Goal: Task Accomplishment & Management: Use online tool/utility

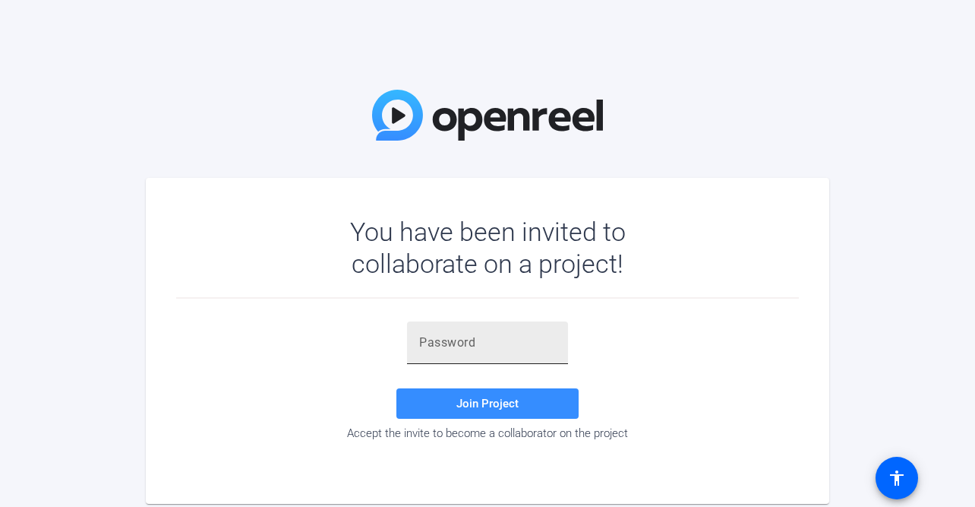
click at [441, 330] on div at bounding box center [487, 342] width 137 height 43
paste input "TblIrZ"
type input "TblIrZ"
click at [450, 399] on span at bounding box center [488, 403] width 182 height 36
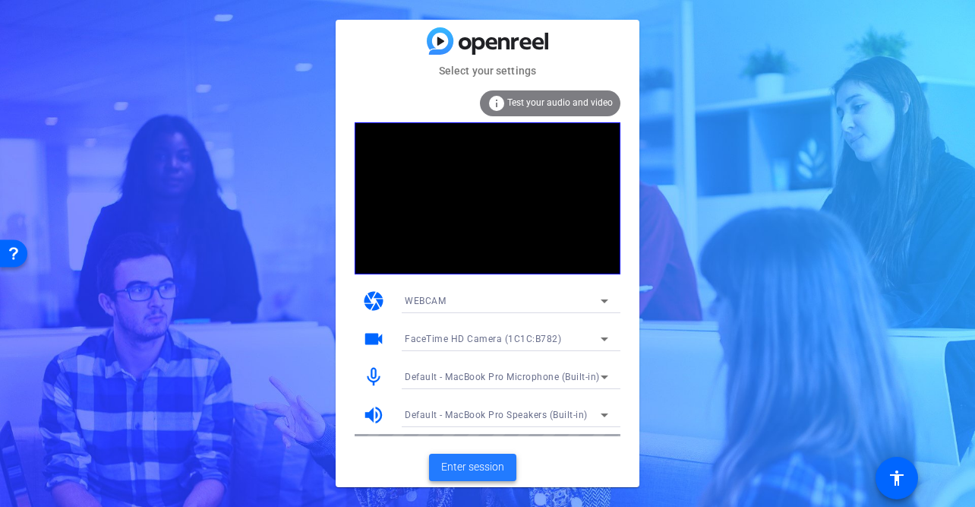
click at [449, 462] on span "Enter session" at bounding box center [472, 467] width 63 height 16
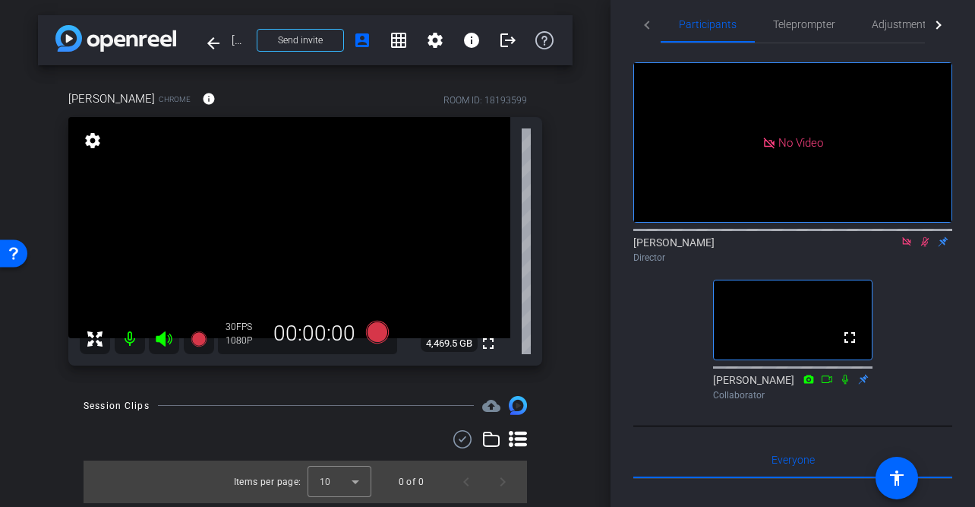
scroll to position [13, 0]
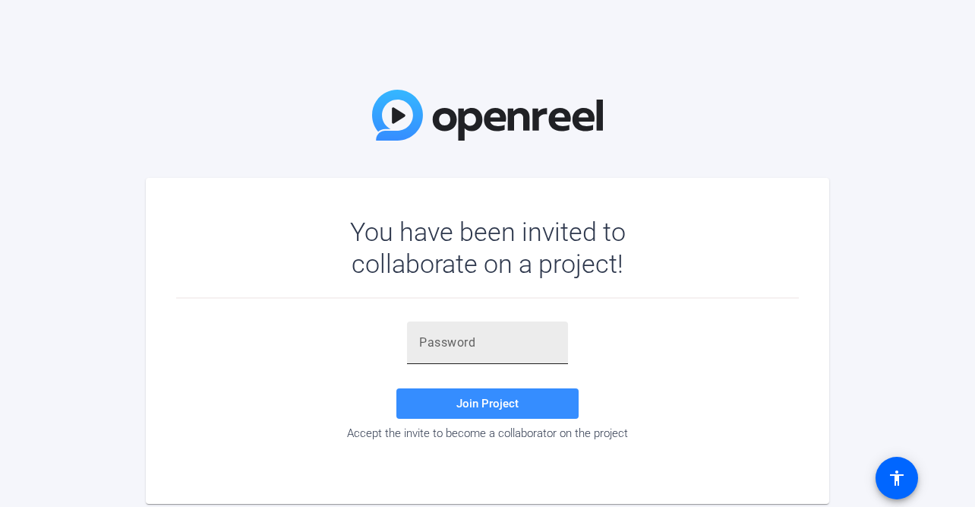
click at [483, 337] on input "text" at bounding box center [487, 342] width 137 height 18
paste input "TblIrZ"
type input "TblIrZ"
click at [472, 397] on span "Join Project" at bounding box center [488, 404] width 62 height 14
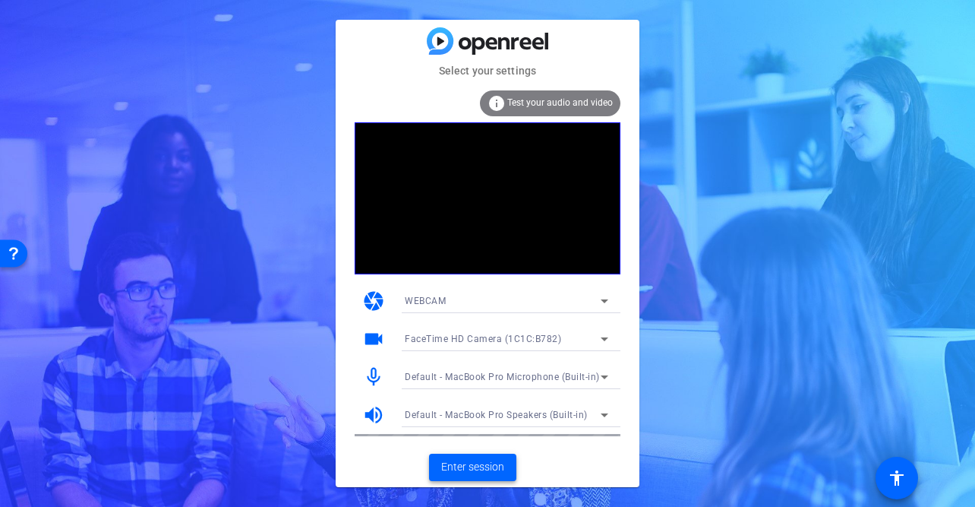
click at [454, 466] on span "Enter session" at bounding box center [472, 467] width 63 height 16
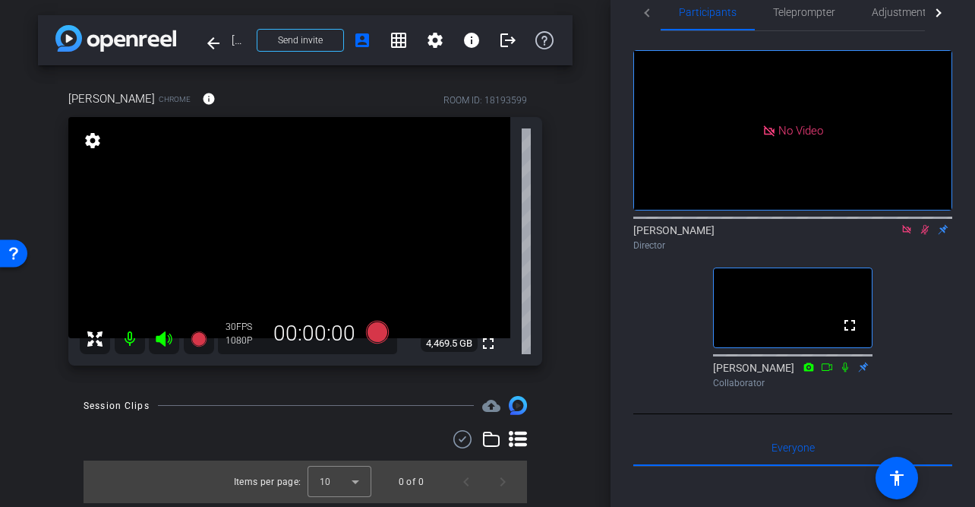
scroll to position [5, 0]
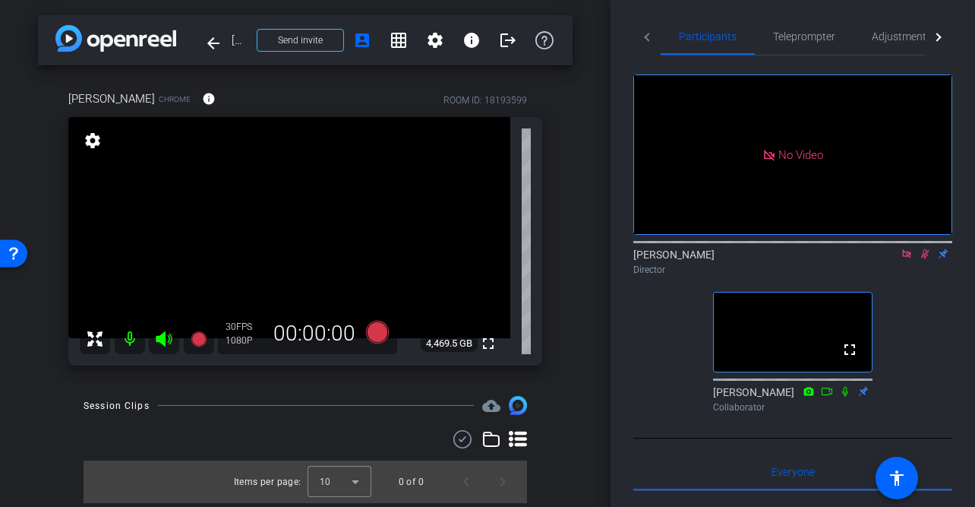
click at [923, 259] on icon at bounding box center [925, 254] width 8 height 10
click at [928, 259] on icon at bounding box center [925, 253] width 12 height 11
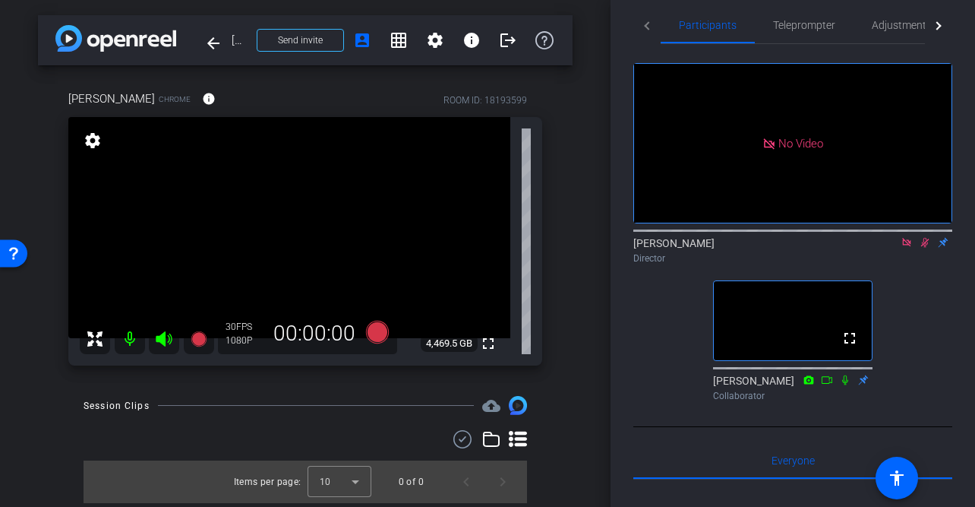
scroll to position [0, 0]
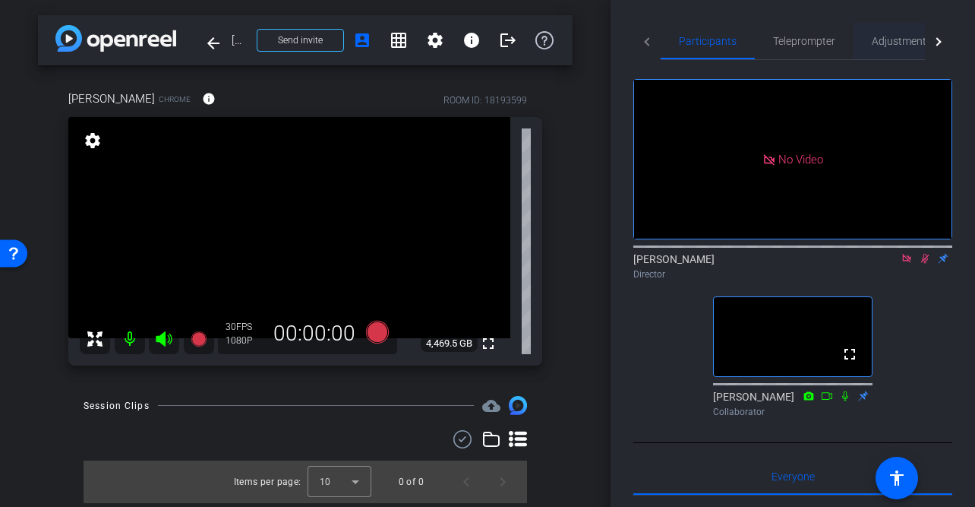
click at [887, 43] on span "Adjustments" at bounding box center [902, 41] width 60 height 11
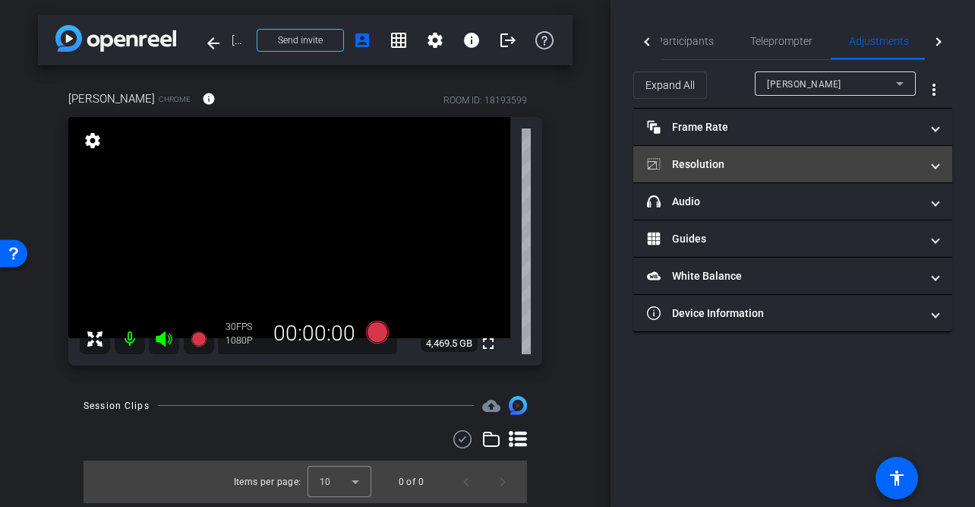
click at [826, 165] on mat-panel-title "Resolution" at bounding box center [783, 164] width 273 height 16
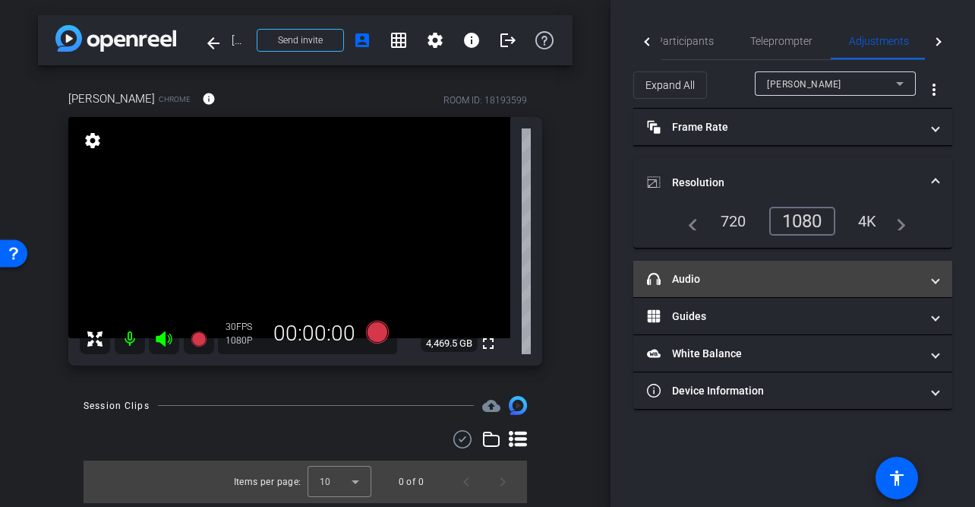
click at [805, 277] on mat-panel-title "headphone icon Audio" at bounding box center [783, 279] width 273 height 16
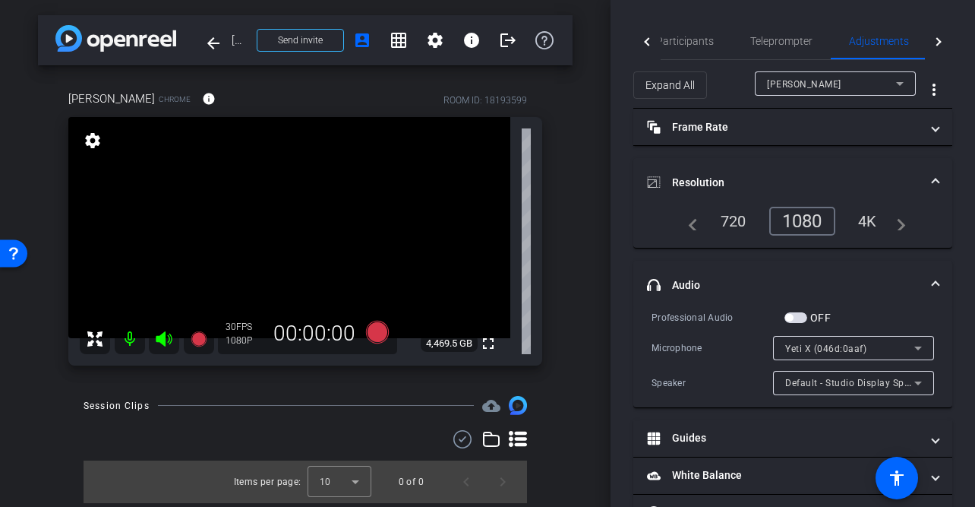
scroll to position [47, 0]
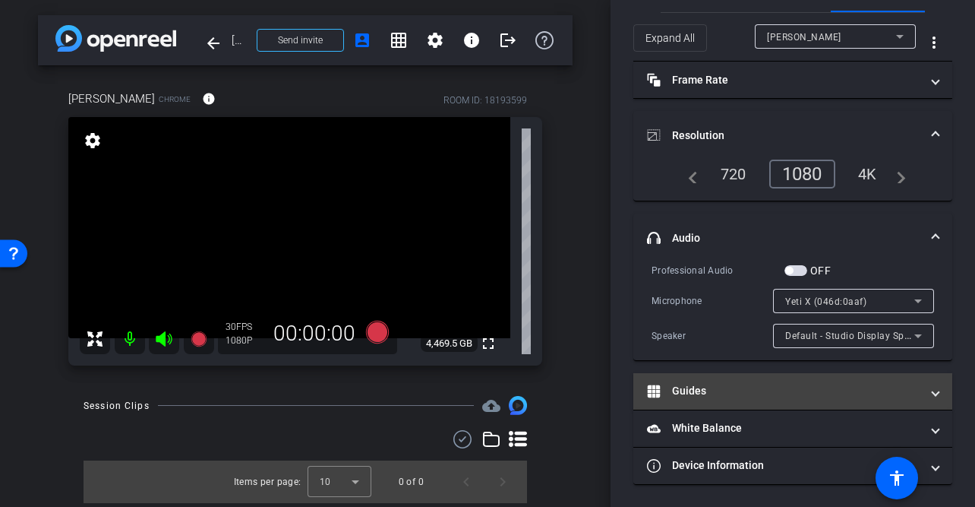
click at [711, 376] on mat-expansion-panel-header "Guides" at bounding box center [793, 391] width 319 height 36
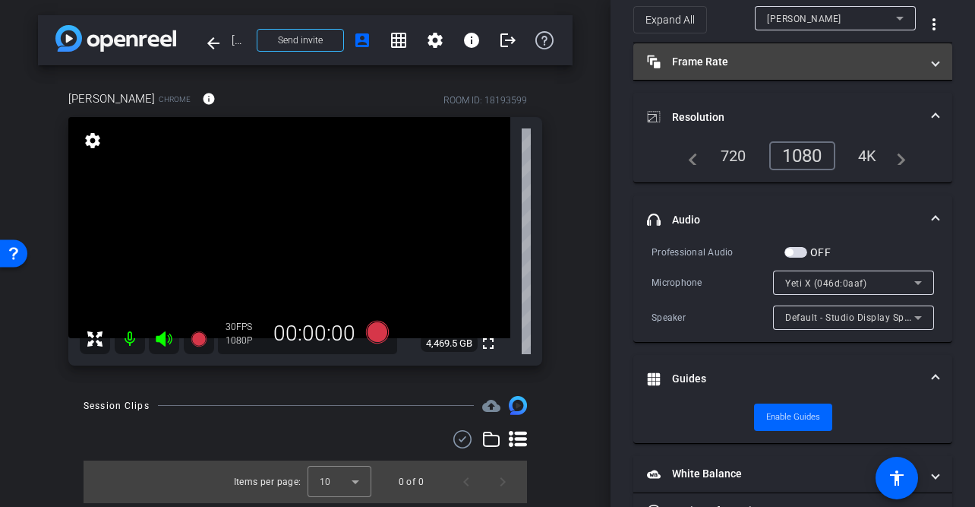
scroll to position [0, 0]
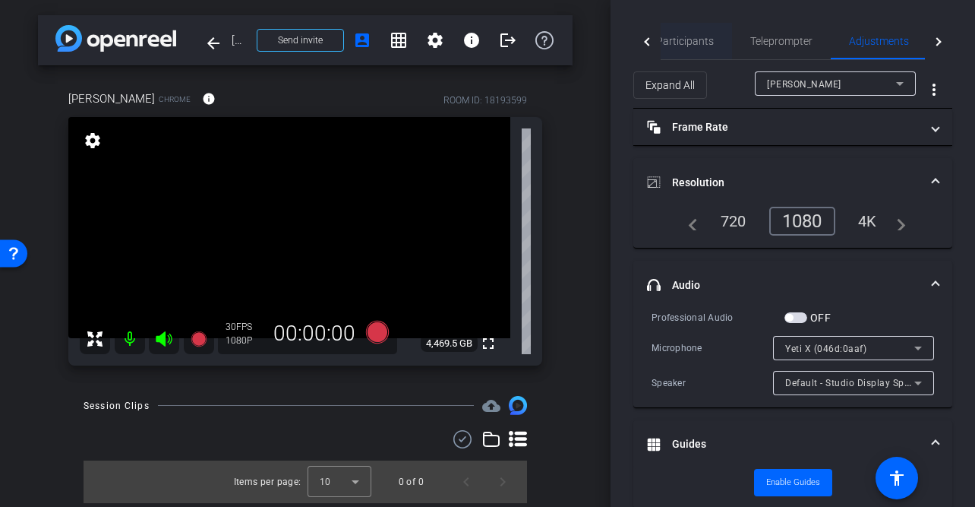
click at [704, 36] on span "Participants" at bounding box center [685, 41] width 58 height 11
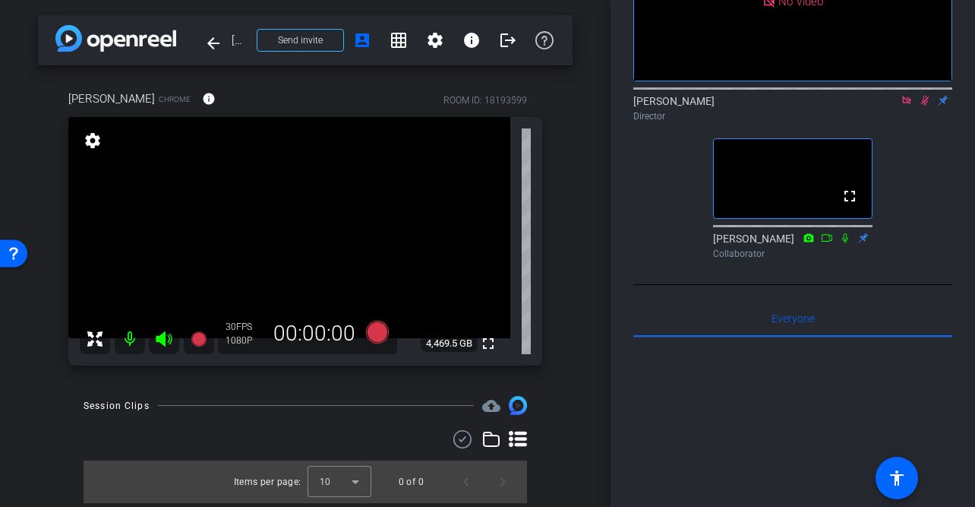
scroll to position [188, 0]
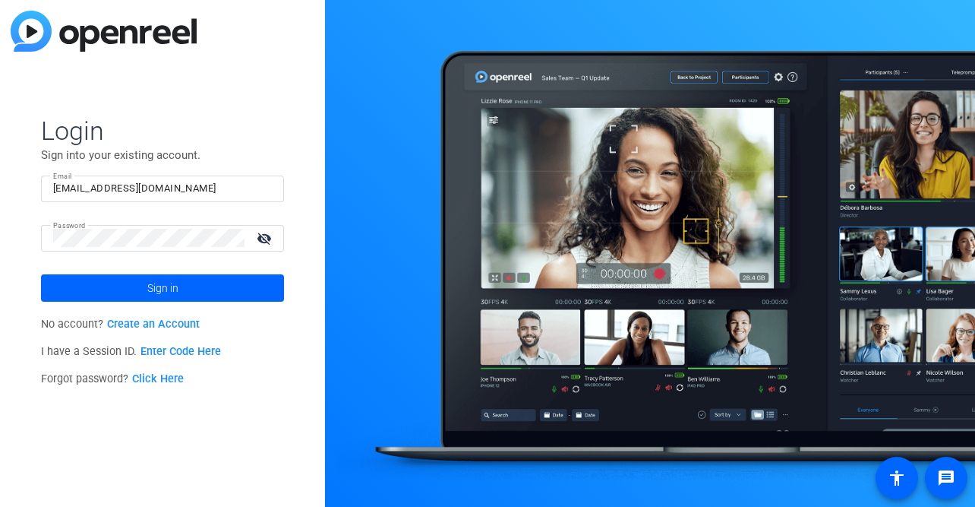
click at [189, 190] on input "bkerfoot@closertotruth.com" at bounding box center [162, 188] width 219 height 18
type input "kelli@getzelsgordon.com"
click at [162, 286] on span "Sign in" at bounding box center [162, 288] width 31 height 38
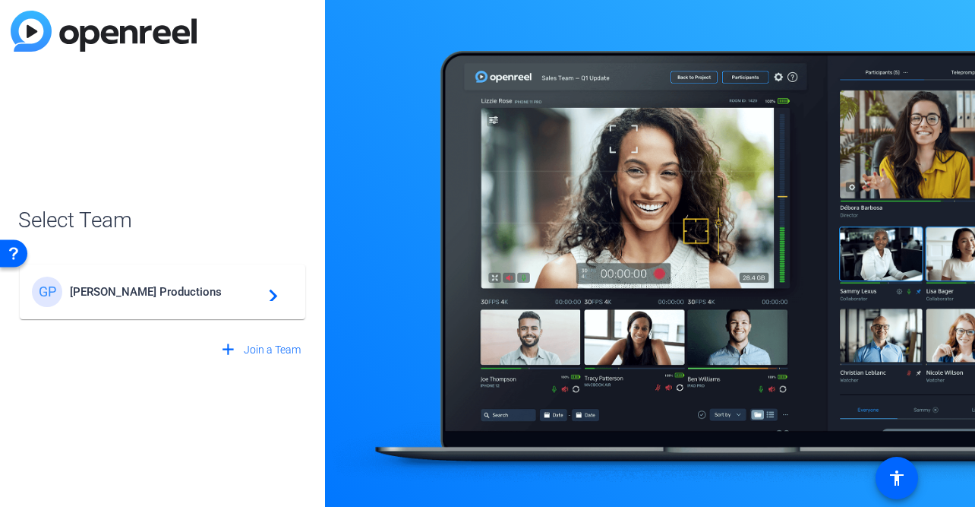
click at [226, 283] on div "GP Getzels Gordon Productions navigate_next" at bounding box center [162, 292] width 261 height 30
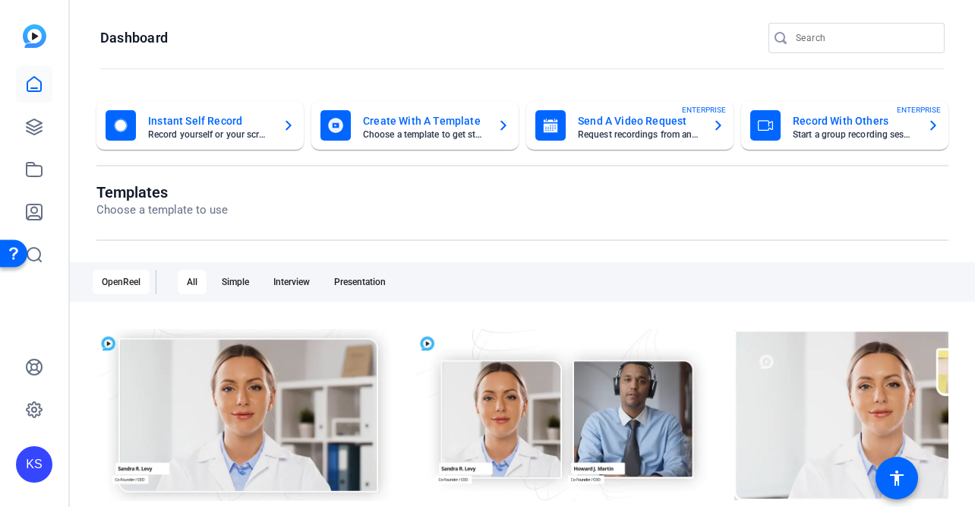
scroll to position [11, 0]
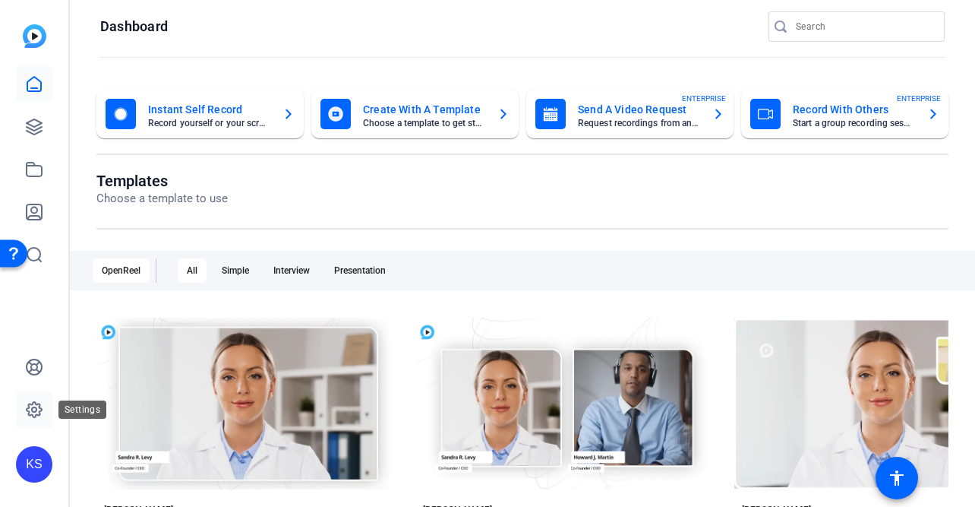
click at [31, 416] on icon at bounding box center [34, 409] width 18 height 18
click at [39, 405] on icon at bounding box center [34, 409] width 15 height 15
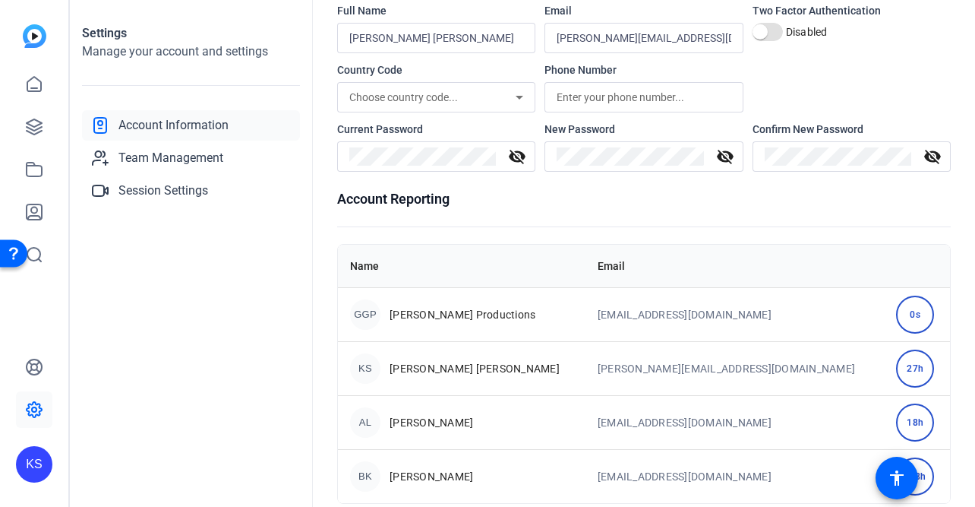
scroll to position [109, 0]
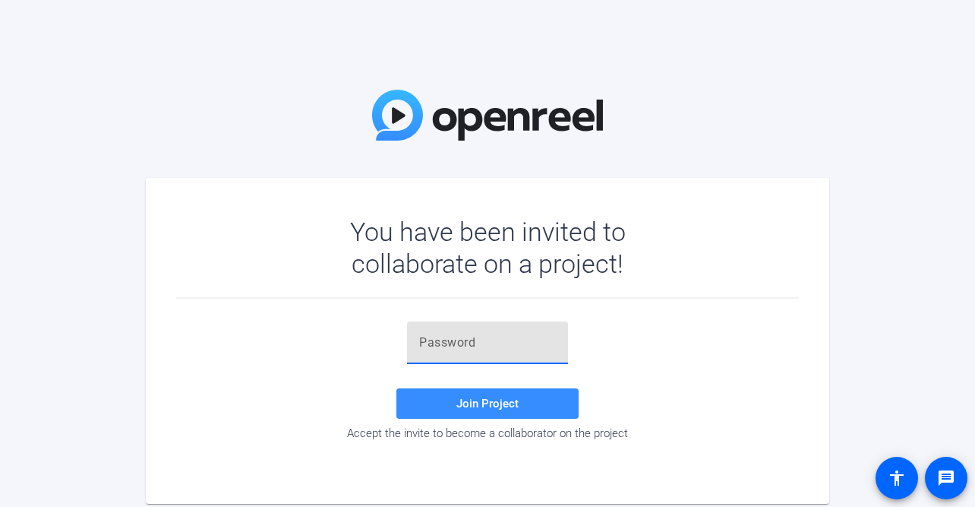
click at [488, 338] on input "text" at bounding box center [487, 342] width 137 height 18
paste input "TblIrZ"
type input "TblIrZ"
click at [488, 406] on span "Join Project" at bounding box center [488, 404] width 62 height 14
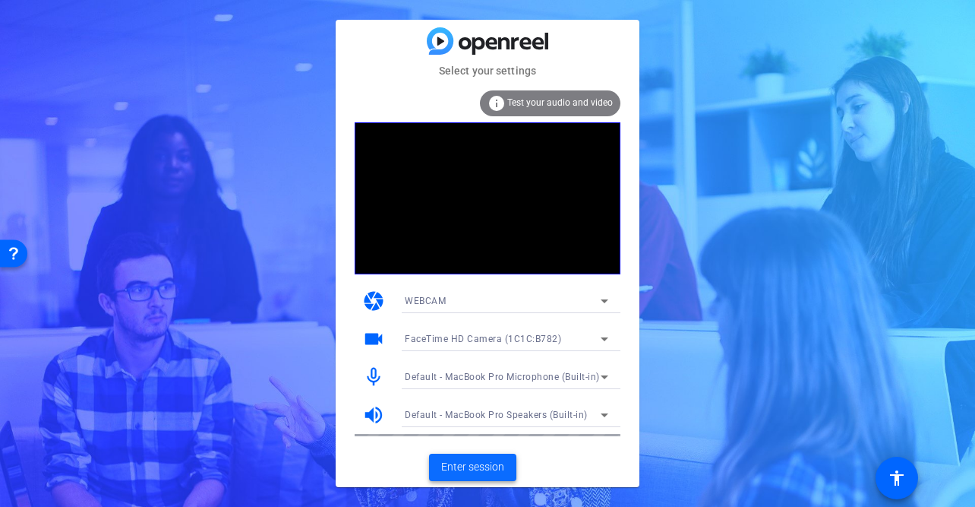
click at [462, 466] on span "Enter session" at bounding box center [472, 467] width 63 height 16
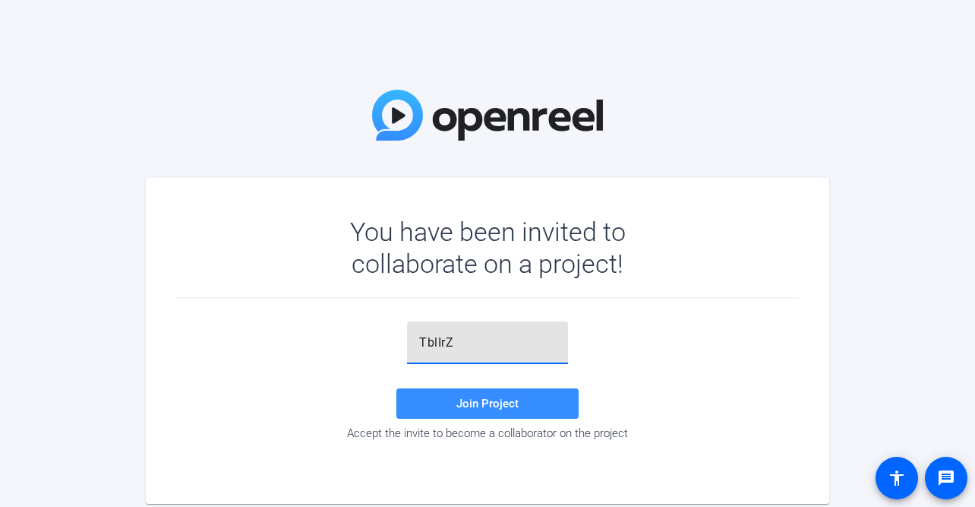
type input "TblIrZ"
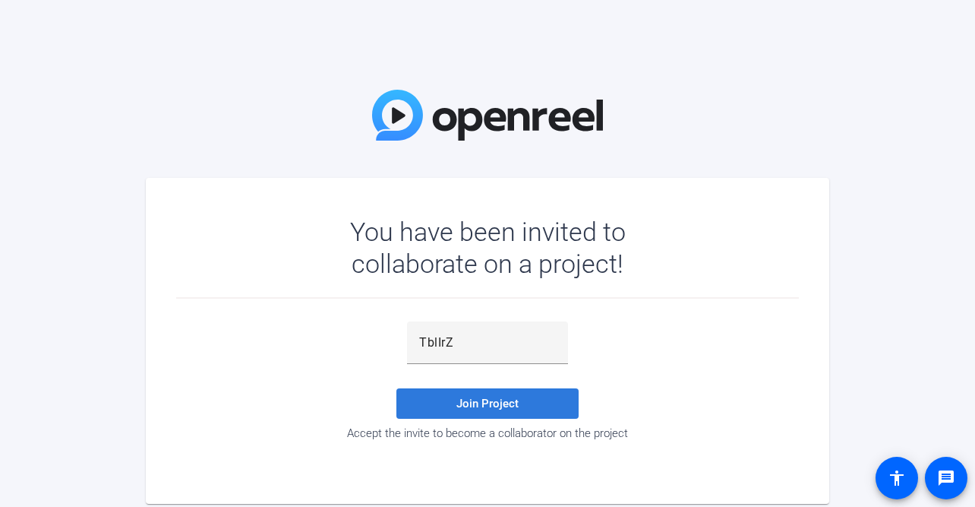
click at [473, 409] on span "Join Project" at bounding box center [488, 404] width 62 height 14
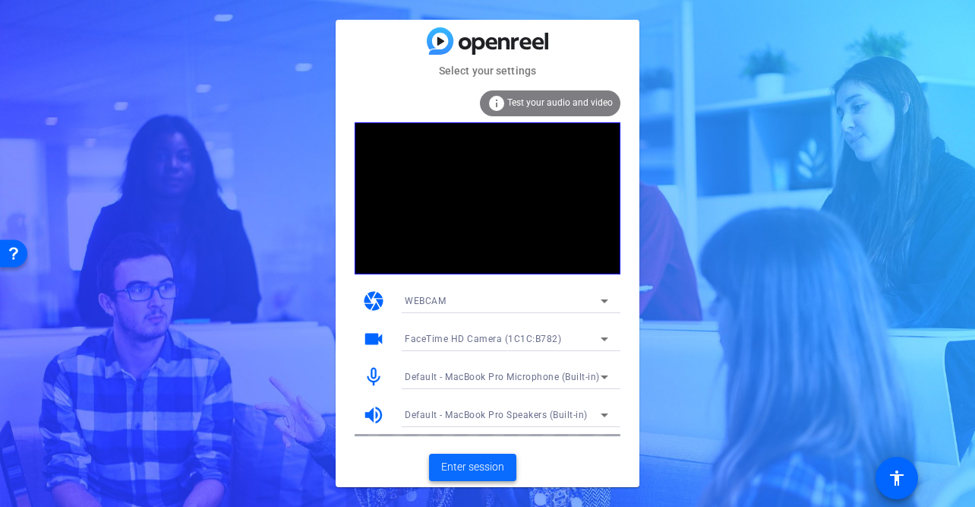
click at [462, 471] on span "Enter session" at bounding box center [472, 467] width 63 height 16
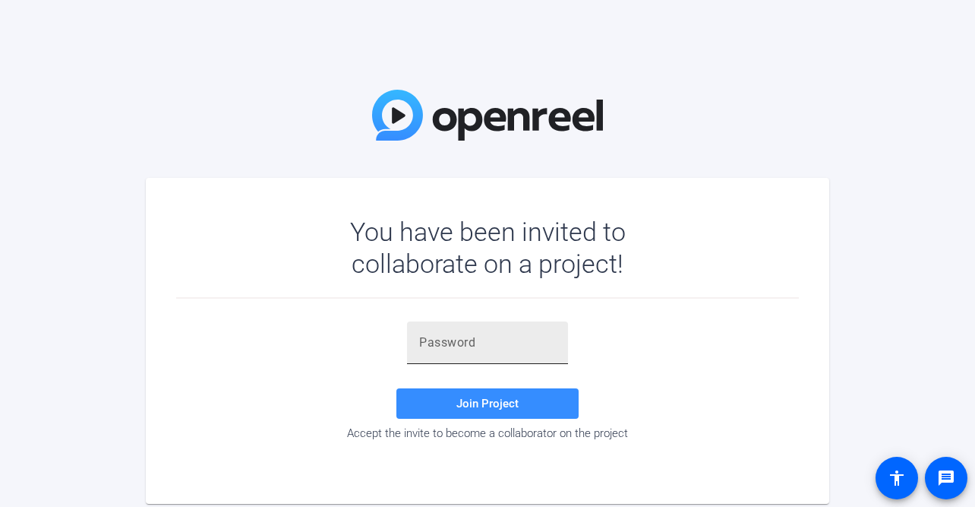
click at [444, 342] on input "text" at bounding box center [487, 342] width 137 height 18
paste input "jUg-&["
type input "jUg-&["
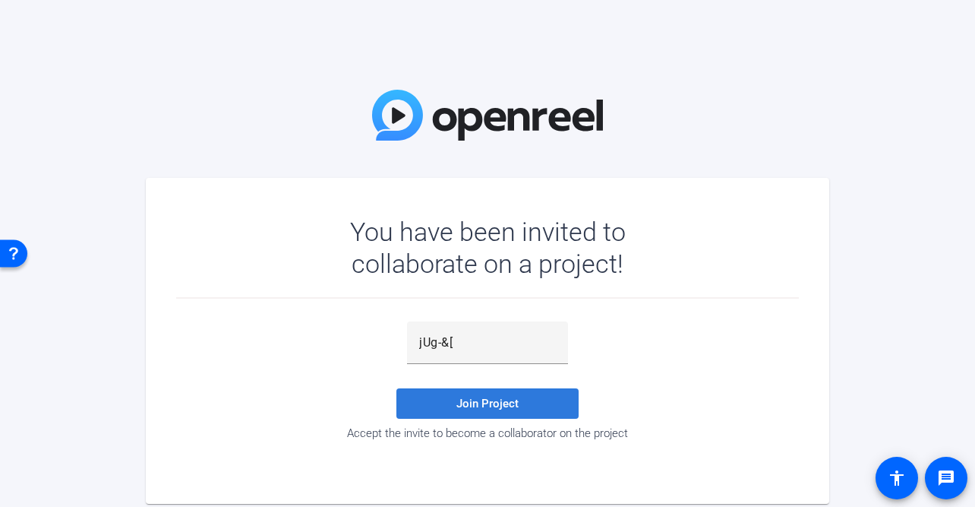
click at [443, 405] on span at bounding box center [488, 403] width 182 height 36
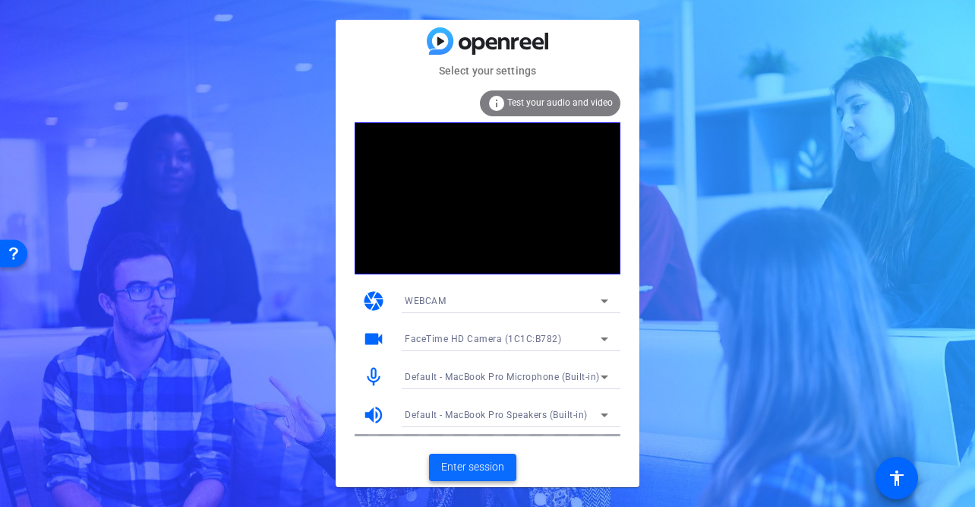
click at [480, 469] on span "Enter session" at bounding box center [472, 467] width 63 height 16
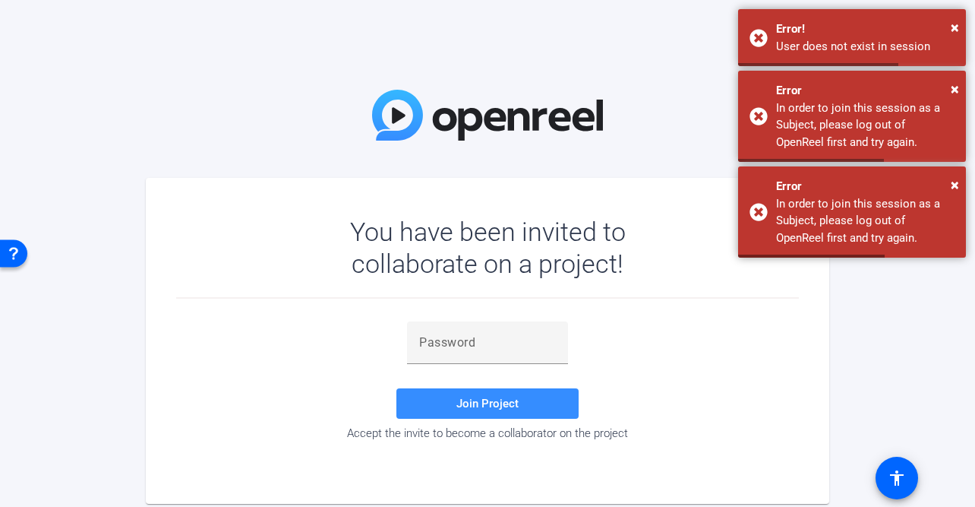
click at [110, 109] on div "You have been invited to collaborate on a project! Join Project Accept the invi…" at bounding box center [487, 253] width 975 height 507
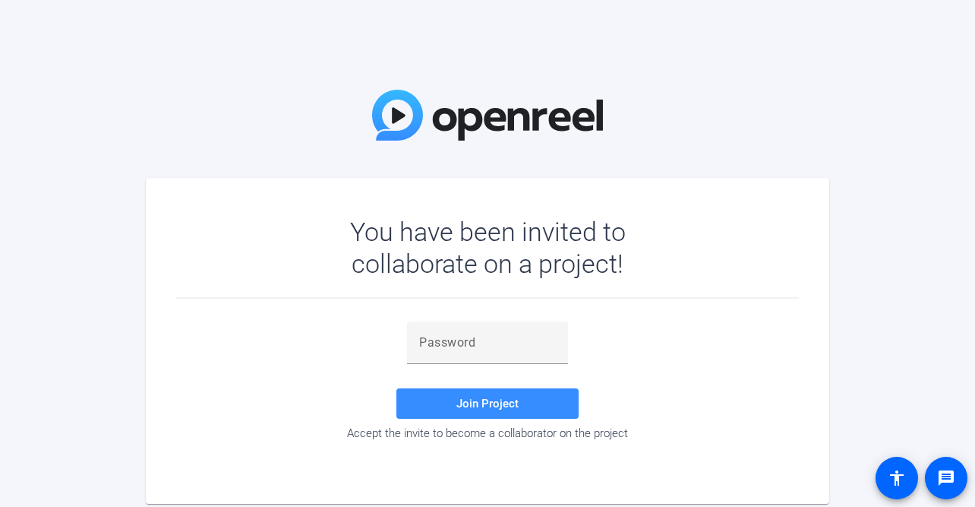
click at [110, 109] on div "You have been invited to collaborate on a project! Join Project Accept the invi…" at bounding box center [487, 253] width 975 height 507
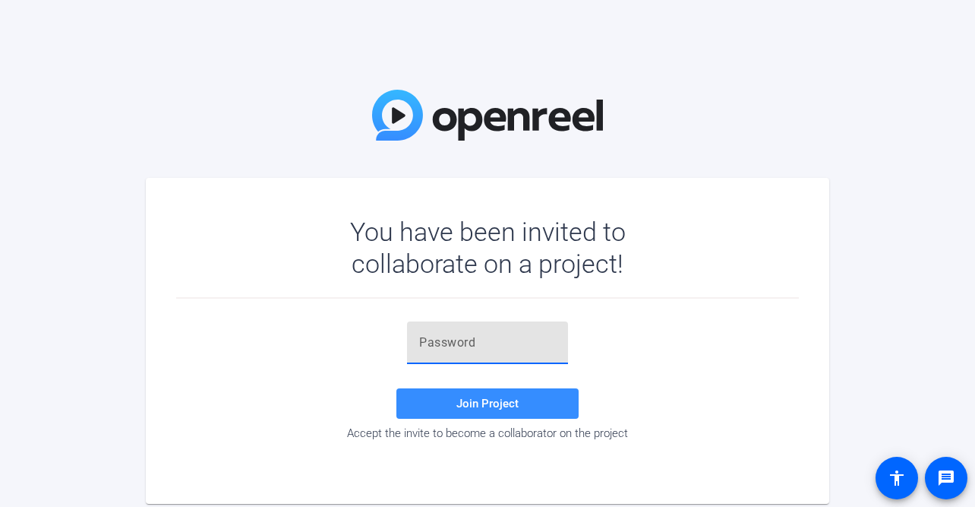
click at [505, 350] on input "text" at bounding box center [487, 342] width 137 height 18
paste input "jUg-&["
type input "jUg-&["
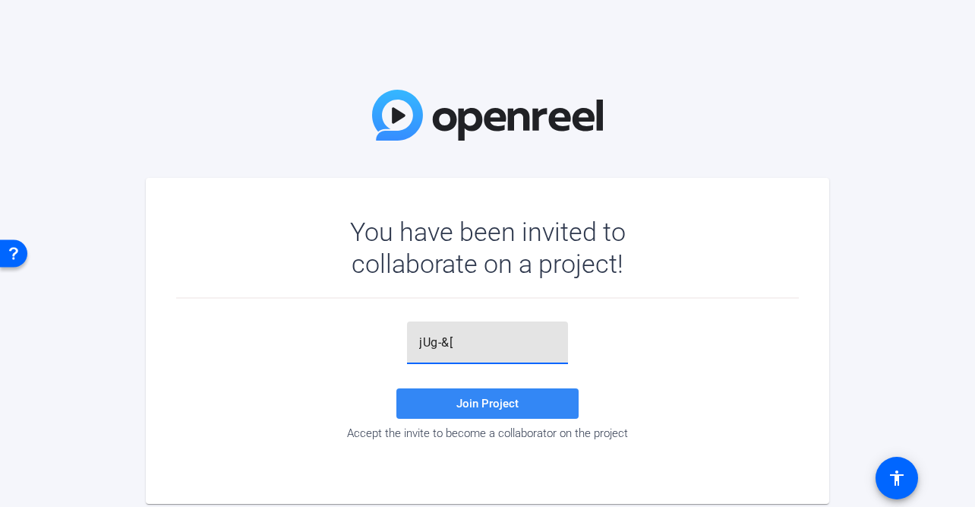
click at [486, 406] on span "Join Project" at bounding box center [488, 404] width 62 height 14
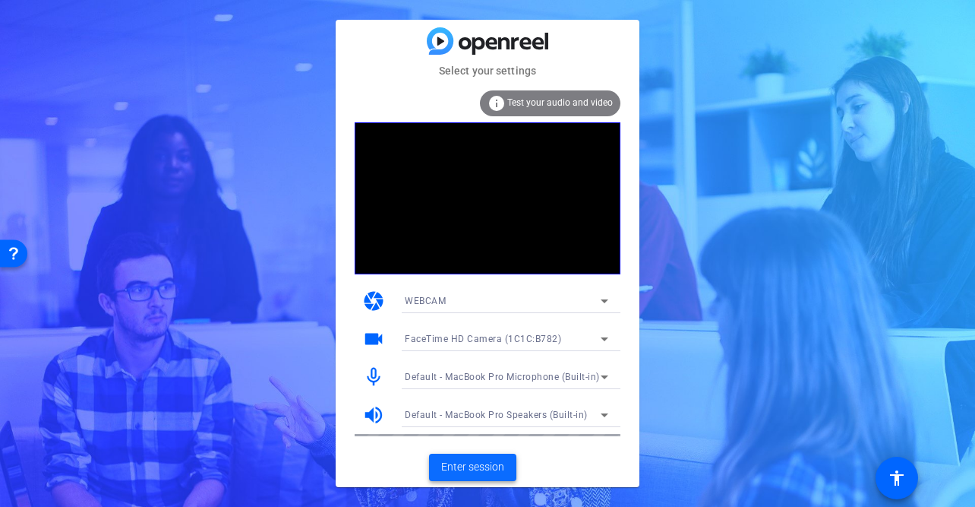
click at [469, 466] on span "Enter session" at bounding box center [472, 467] width 63 height 16
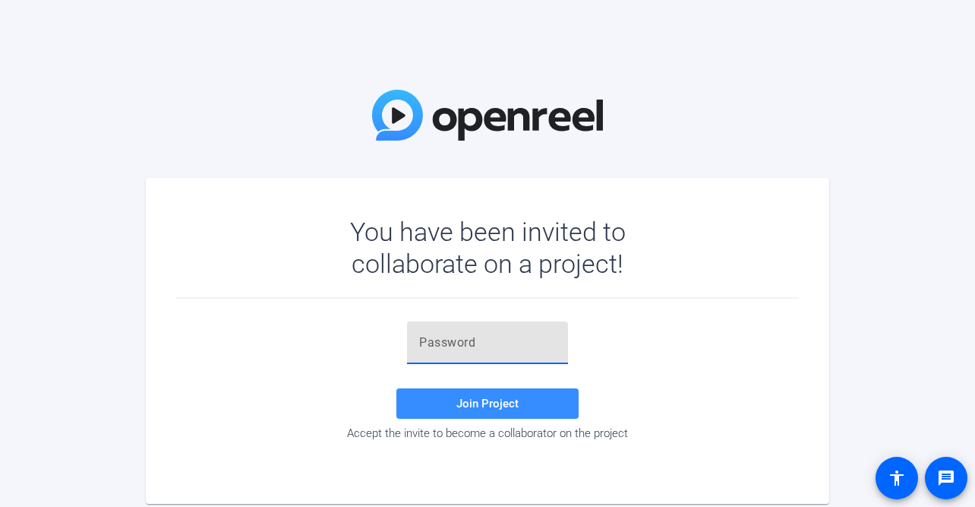
click at [457, 339] on input "text" at bounding box center [487, 342] width 137 height 18
paste input "jUg-&["
type input "jUg-&["
click at [460, 405] on span "Join Project" at bounding box center [488, 404] width 62 height 14
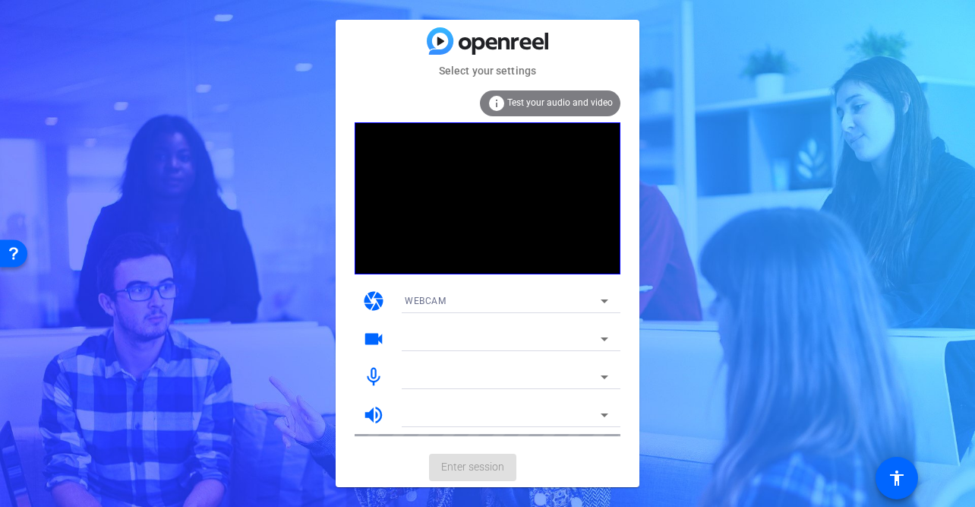
click at [487, 403] on div at bounding box center [507, 415] width 204 height 24
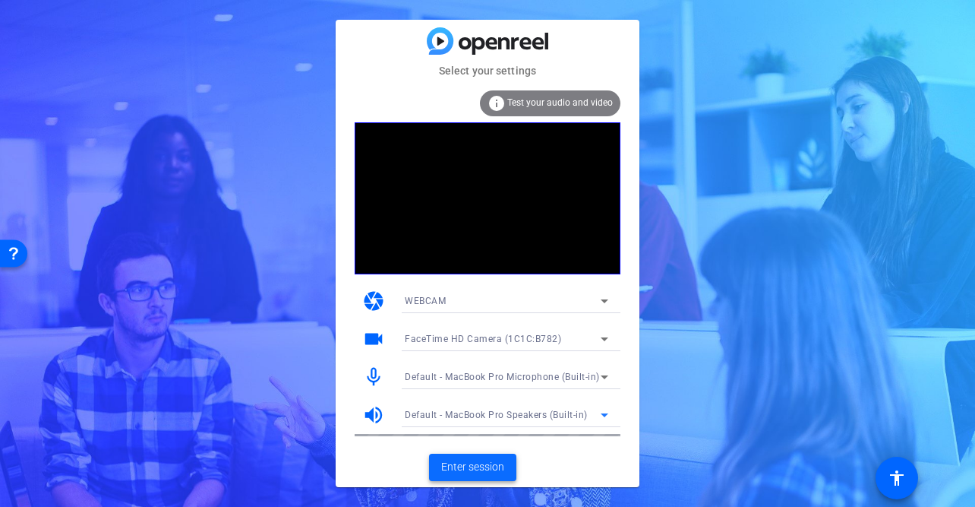
click at [473, 460] on span "Enter session" at bounding box center [472, 467] width 63 height 16
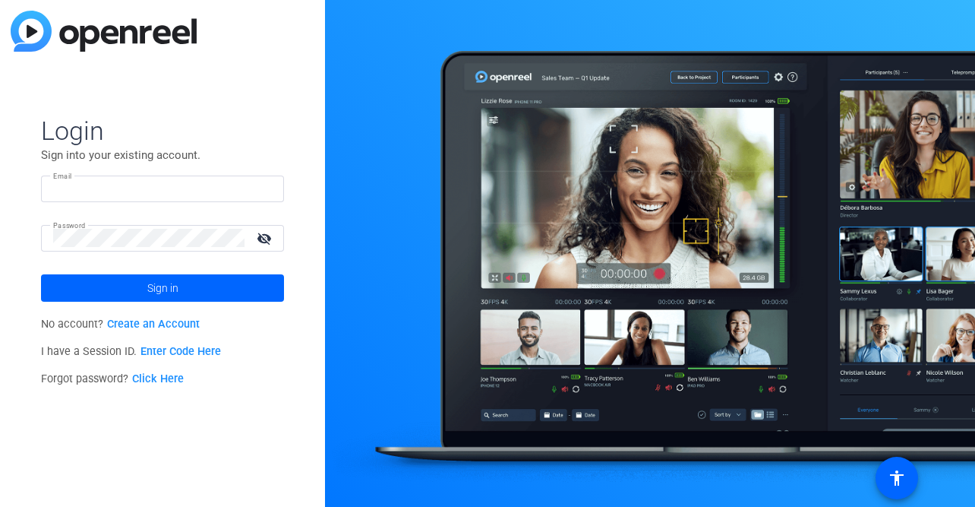
type input "[PERSON_NAME][EMAIL_ADDRESS][DOMAIN_NAME]"
click at [164, 349] on link "Enter Code Here" at bounding box center [181, 351] width 81 height 13
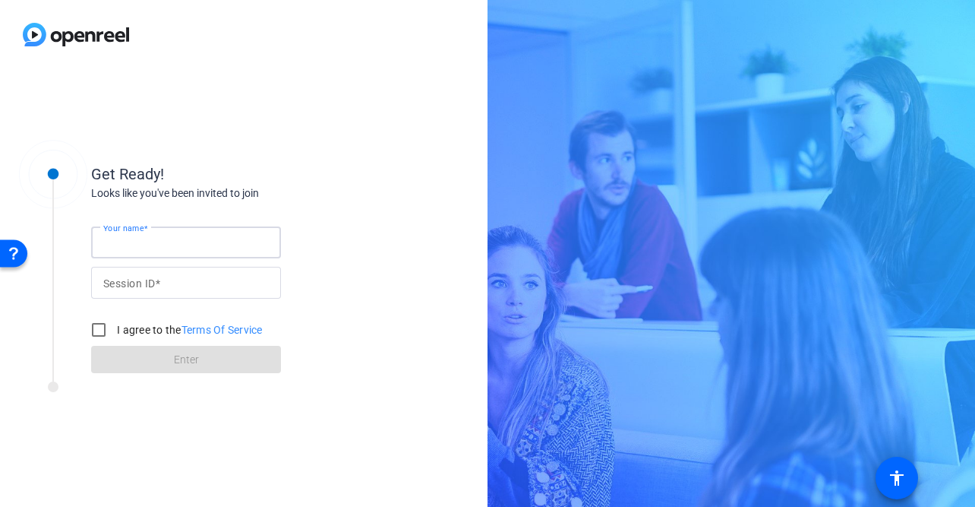
click at [181, 236] on input "Your name" at bounding box center [186, 242] width 166 height 18
type input "Miranda"
click at [153, 282] on mat-label "Session ID" at bounding box center [129, 283] width 52 height 12
click at [153, 282] on input "Session ID" at bounding box center [186, 282] width 166 height 18
paste input "jUg-&["
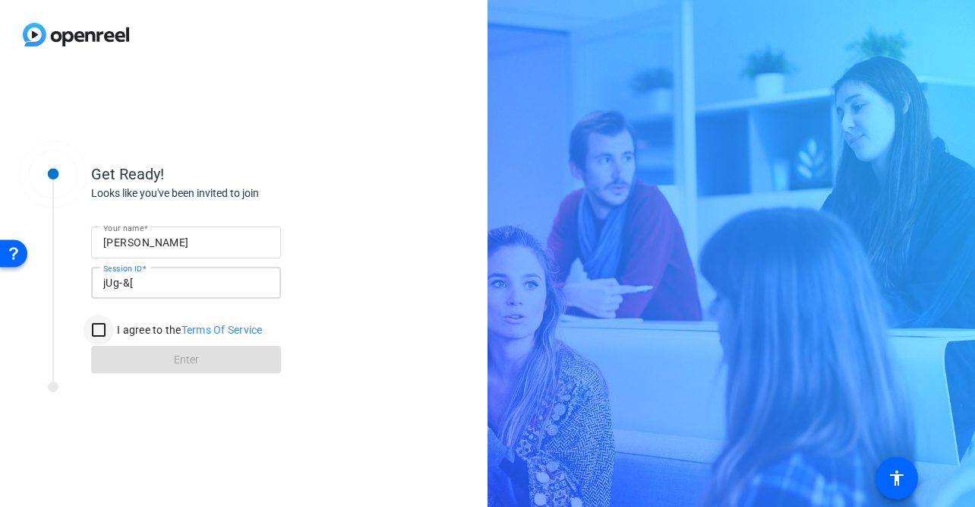
type input "jUg-&["
click at [97, 334] on input "I agree to the Terms Of Service" at bounding box center [99, 329] width 30 height 30
checkbox input "true"
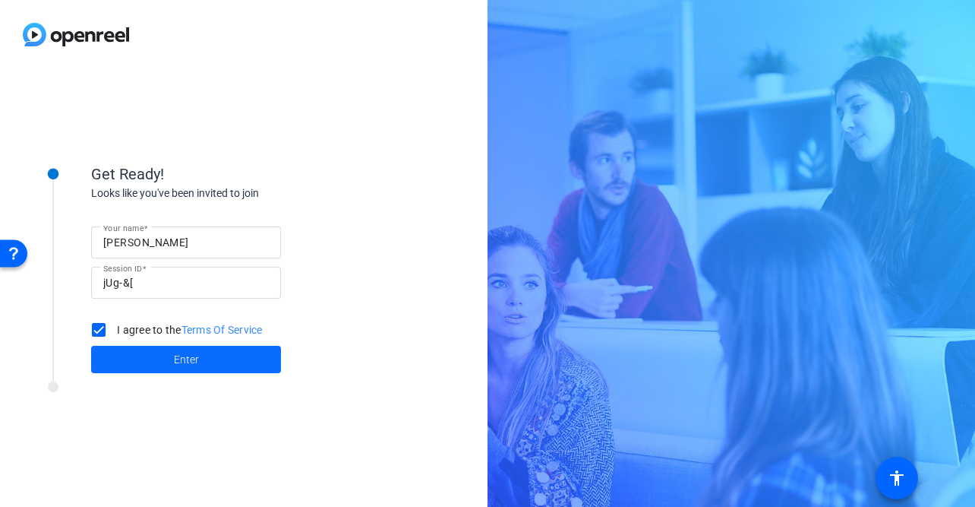
click at [128, 354] on span at bounding box center [186, 359] width 190 height 36
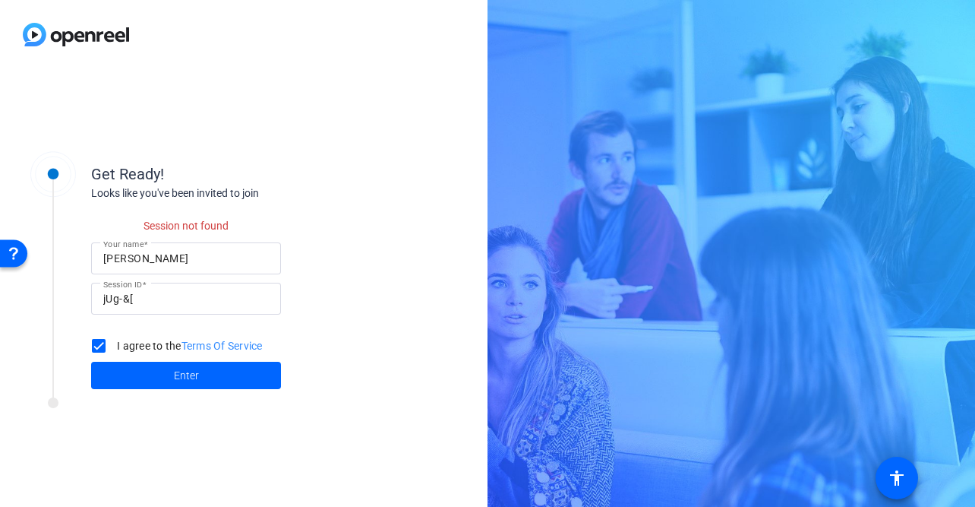
click at [162, 291] on input "jUg-&[" at bounding box center [186, 298] width 166 height 18
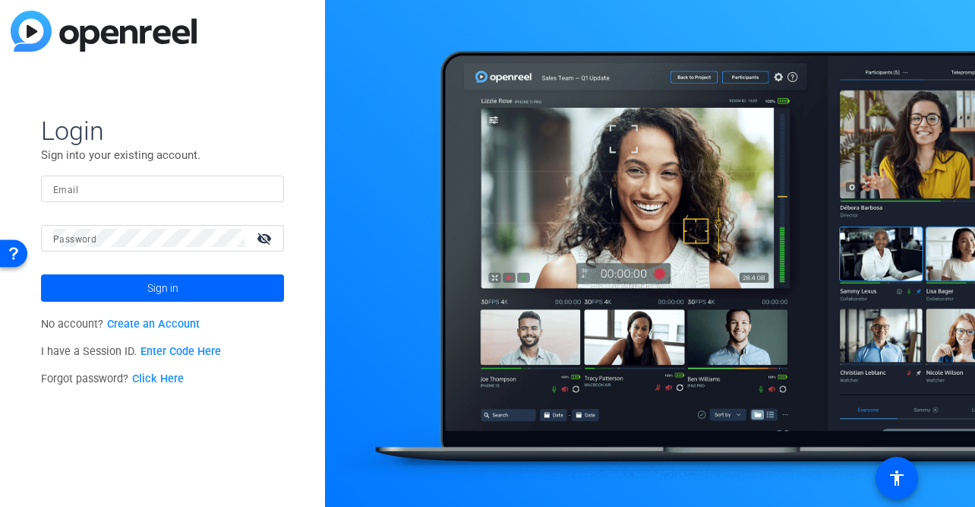
type input "kelli@getzelsgordon.com"
click at [150, 324] on link "Create an Account" at bounding box center [153, 324] width 93 height 13
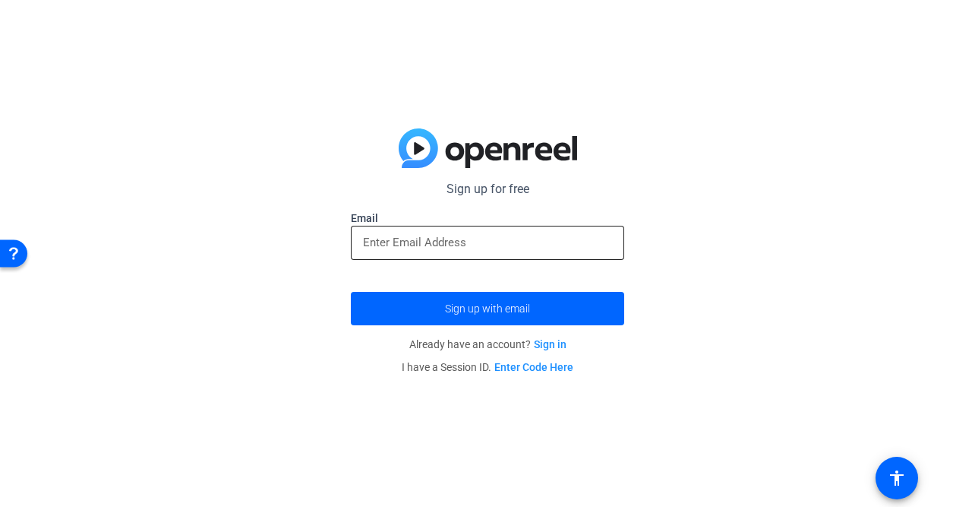
click at [431, 245] on input "email" at bounding box center [487, 242] width 249 height 18
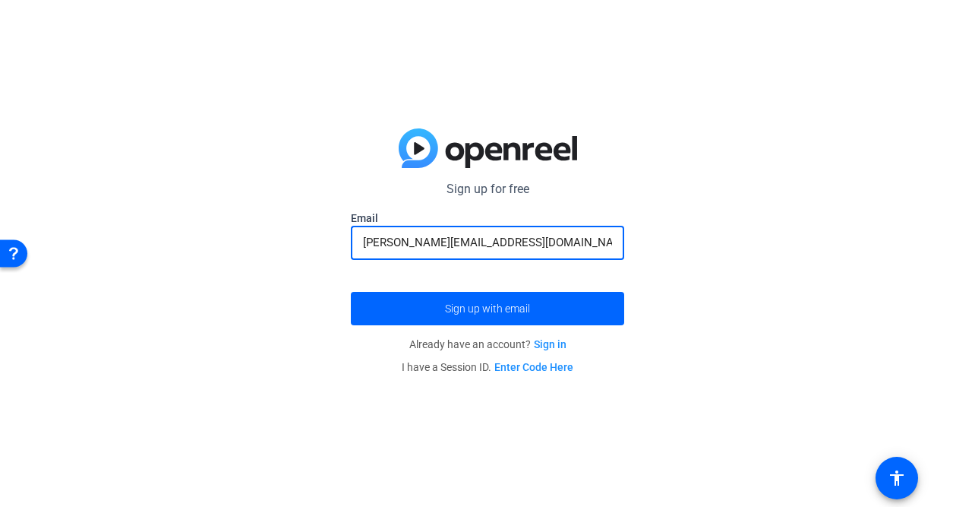
type input "miranda@getzelsgordon.com"
click at [351, 292] on button "Sign up with email" at bounding box center [487, 308] width 273 height 33
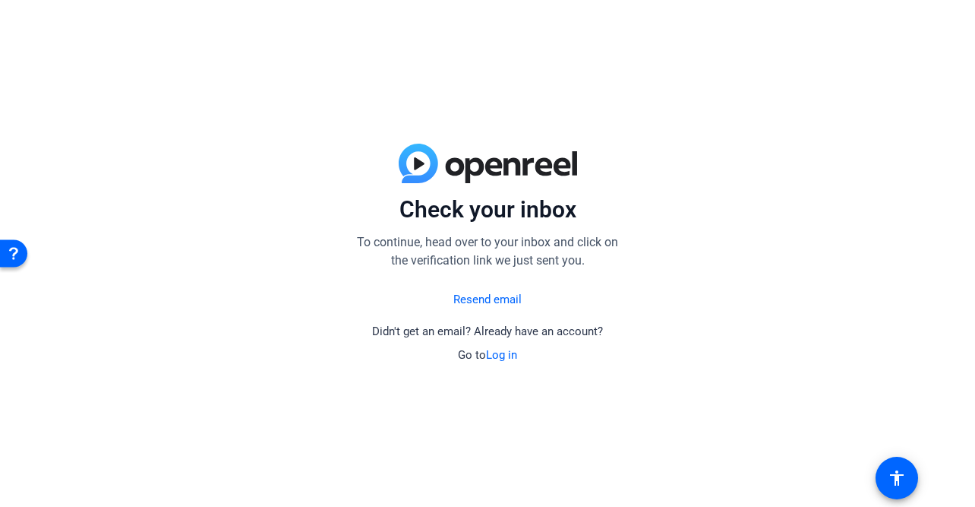
click at [521, 309] on div "Resend email Didn't get an email? Already have an account? Go to Log in" at bounding box center [487, 323] width 273 height 82
click at [507, 349] on link "Log in" at bounding box center [501, 355] width 31 height 14
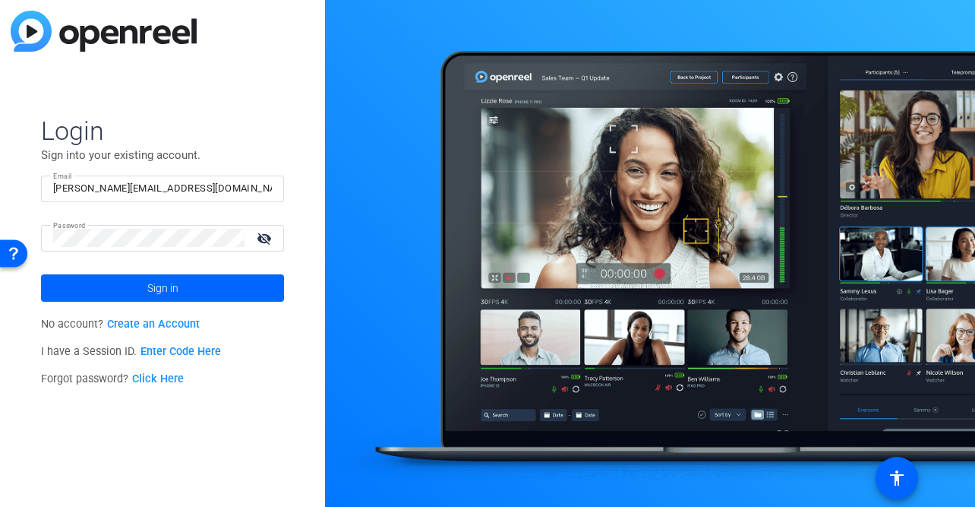
click at [159, 188] on input "kelli@getzelsgordon.com" at bounding box center [162, 188] width 219 height 18
type input "[PERSON_NAME][EMAIL_ADDRESS][DOMAIN_NAME]"
click at [41, 274] on button "Sign in" at bounding box center [162, 287] width 243 height 27
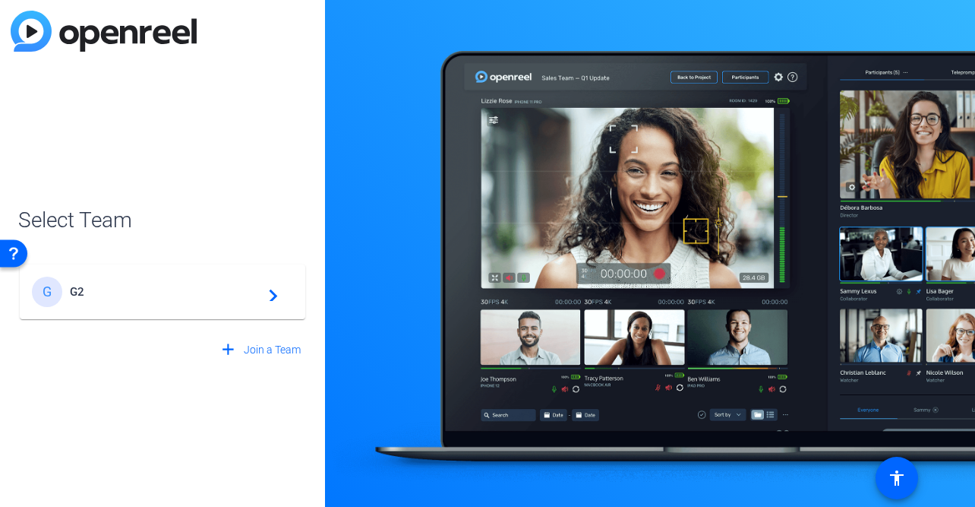
click at [155, 285] on span "G2" at bounding box center [165, 292] width 190 height 14
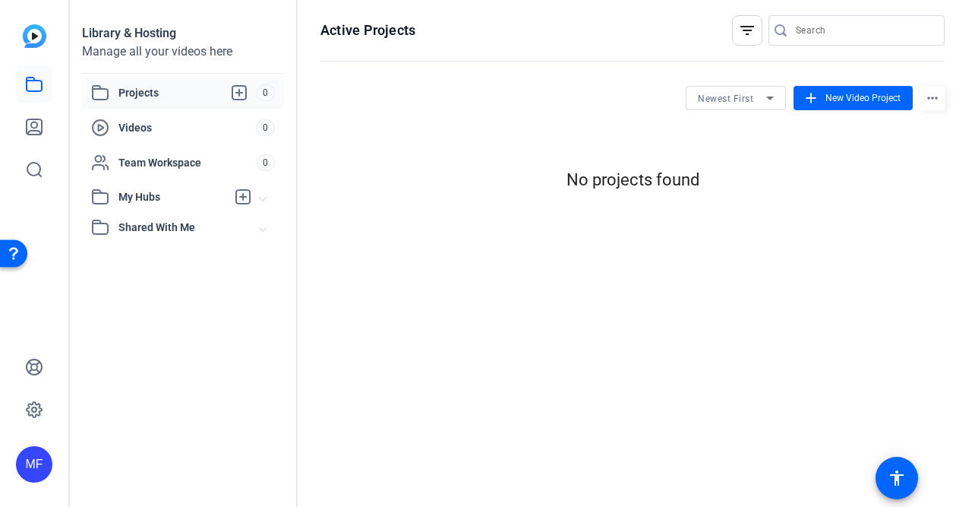
click at [33, 40] on img at bounding box center [35, 36] width 24 height 24
click at [39, 33] on img at bounding box center [35, 36] width 24 height 24
click at [33, 399] on link at bounding box center [34, 409] width 36 height 36
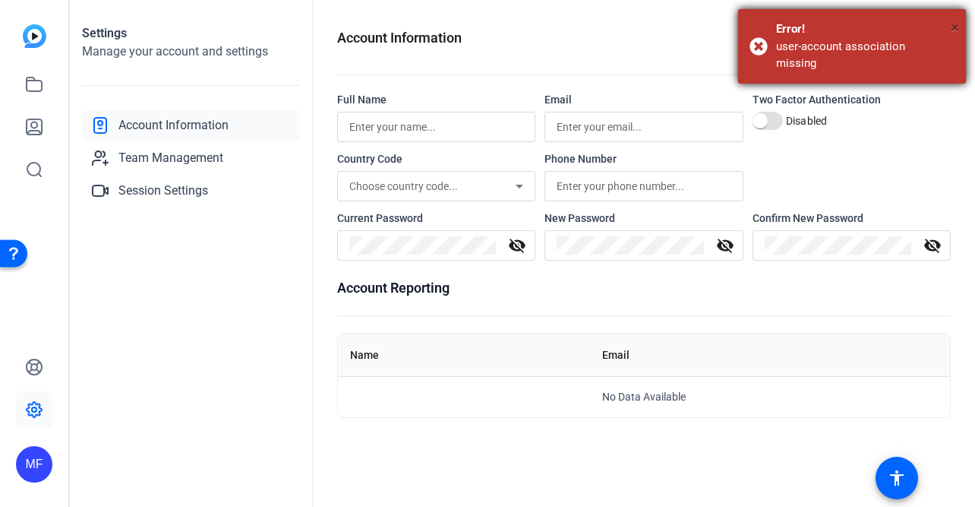
click at [953, 26] on span "×" at bounding box center [955, 27] width 8 height 18
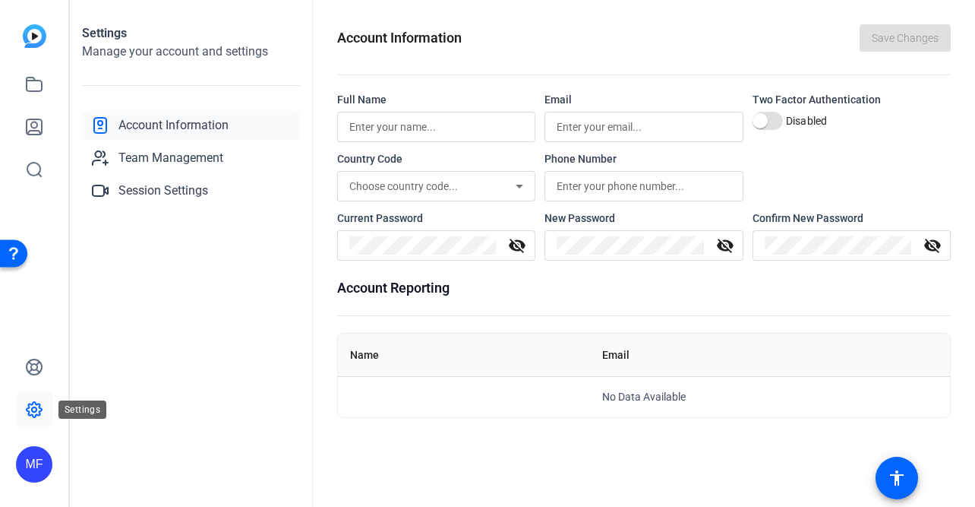
click at [34, 411] on icon at bounding box center [34, 409] width 5 height 5
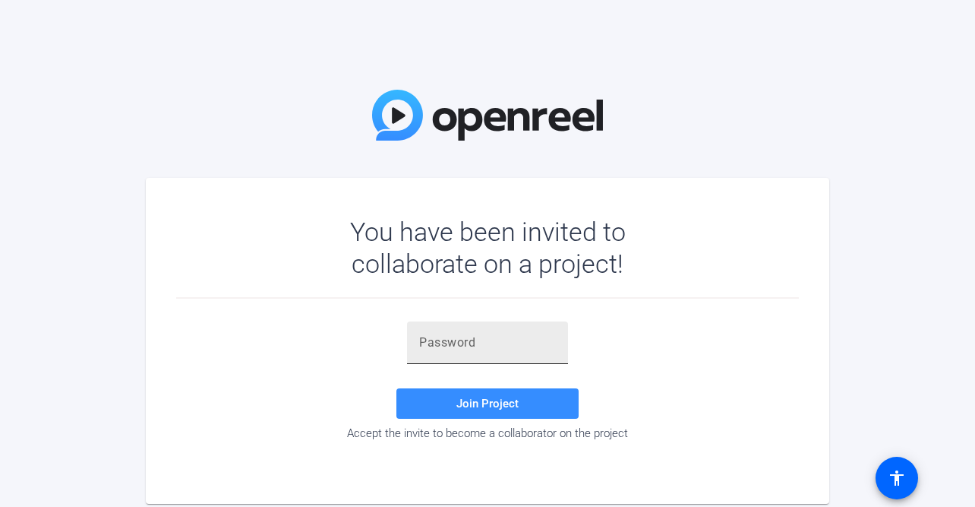
click at [438, 356] on div at bounding box center [487, 342] width 137 height 43
paste input "jUg-&["
type input "jUg-&["
click at [428, 401] on span at bounding box center [488, 403] width 182 height 36
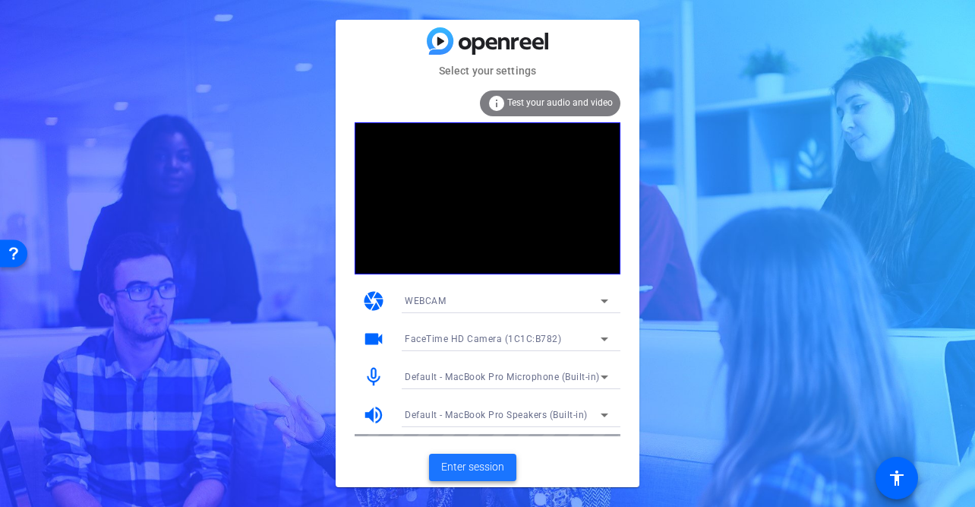
click at [466, 456] on span at bounding box center [472, 467] width 87 height 36
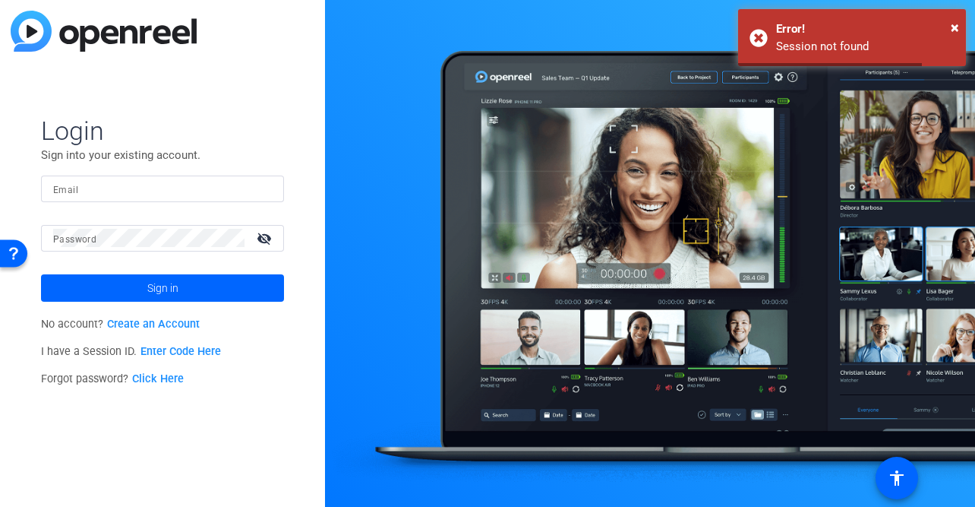
type input "[PERSON_NAME][EMAIL_ADDRESS][DOMAIN_NAME]"
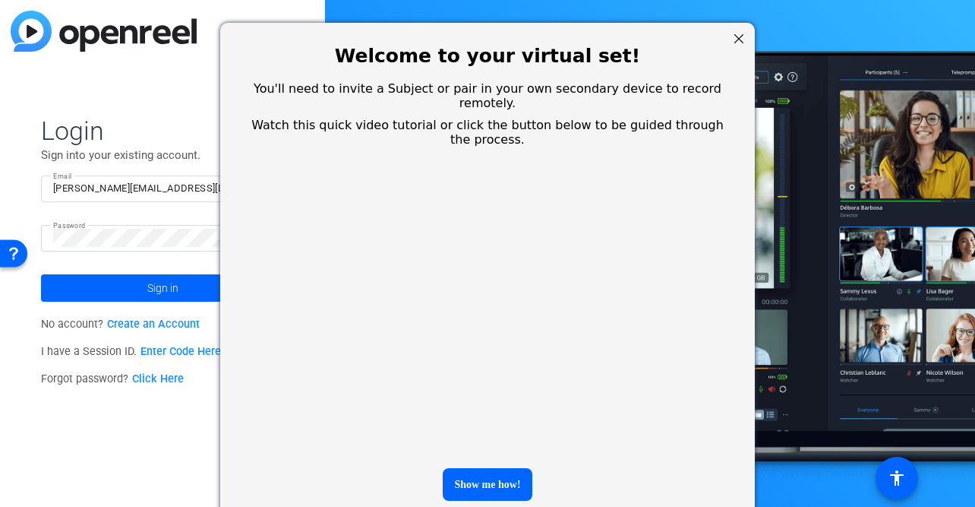
click at [739, 40] on div at bounding box center [739, 39] width 20 height 20
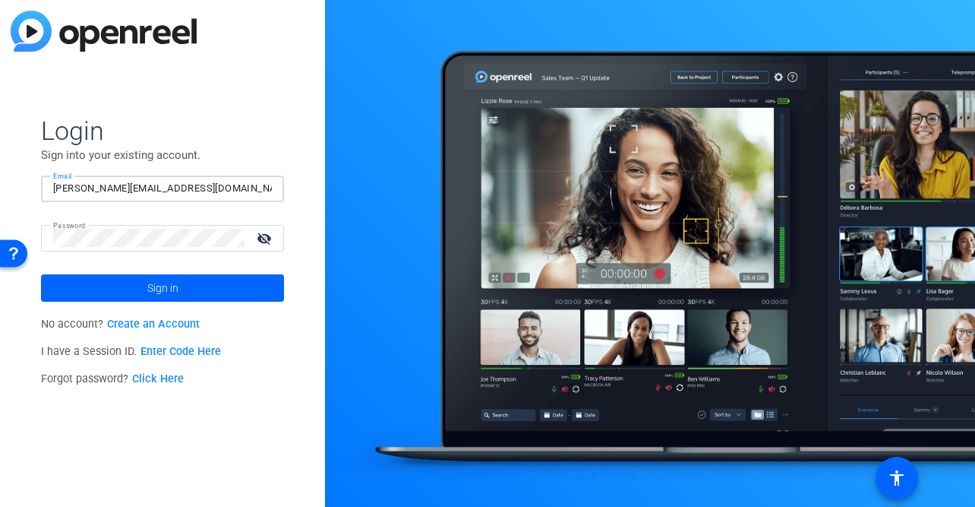
click at [162, 188] on input "[PERSON_NAME][EMAIL_ADDRESS][DOMAIN_NAME]" at bounding box center [162, 188] width 219 height 18
click at [247, 70] on div "Login Sign into your existing account. Email [PERSON_NAME][EMAIL_ADDRESS][DOMAI…" at bounding box center [162, 253] width 325 height 507
click at [166, 281] on span "Sign in" at bounding box center [162, 288] width 31 height 38
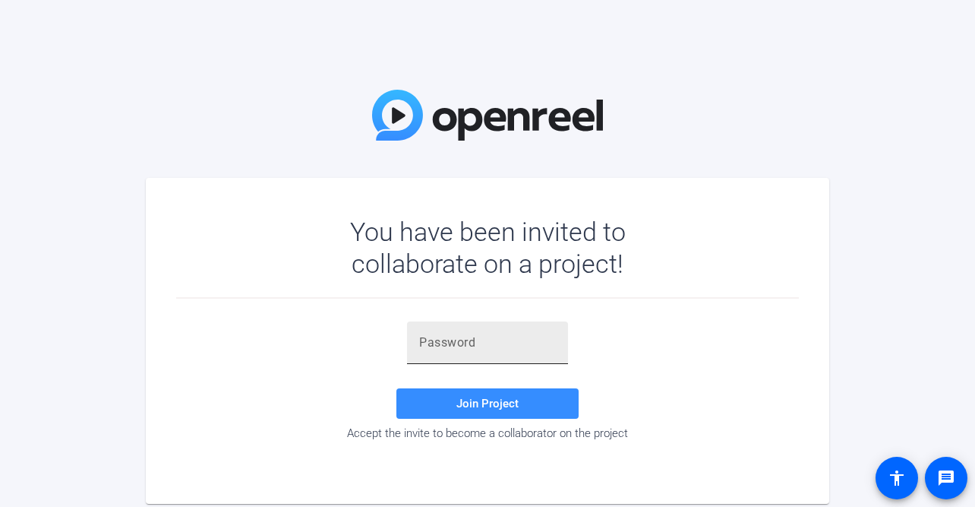
click at [446, 350] on input "text" at bounding box center [487, 342] width 137 height 18
paste input "#=&D4_"
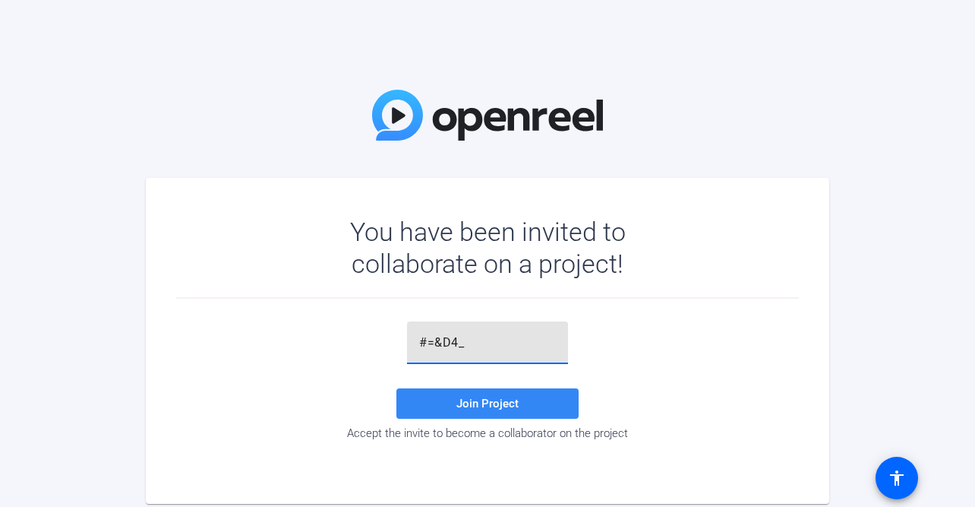
type input "#=&D4_"
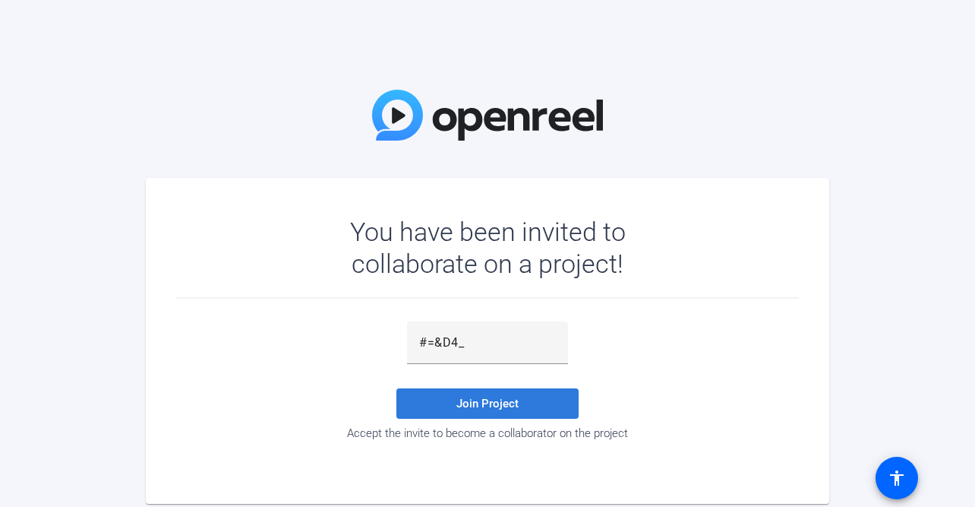
click at [447, 392] on span at bounding box center [488, 403] width 182 height 36
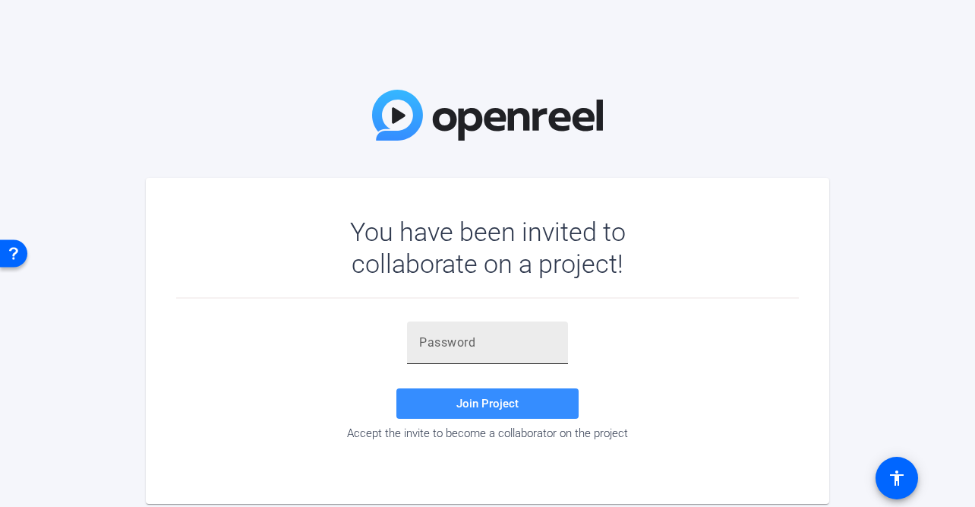
click at [441, 338] on input "text" at bounding box center [487, 342] width 137 height 18
paste input "jUg-&["
type input "jUg-&["
click at [447, 402] on span at bounding box center [488, 403] width 182 height 36
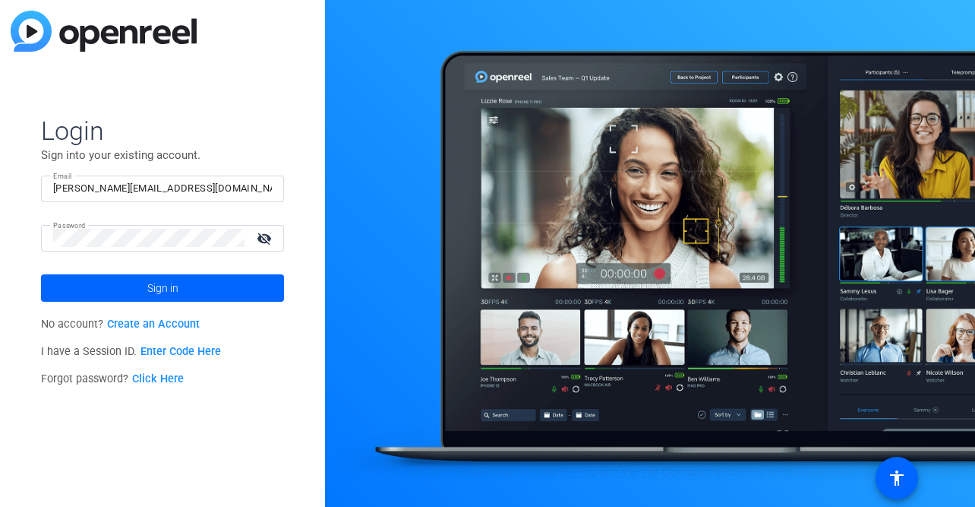
click at [189, 185] on input "[PERSON_NAME][EMAIL_ADDRESS][DOMAIN_NAME]" at bounding box center [162, 188] width 219 height 18
type input "[EMAIL_ADDRESS][DOMAIN_NAME]"
click at [146, 285] on span at bounding box center [162, 288] width 243 height 36
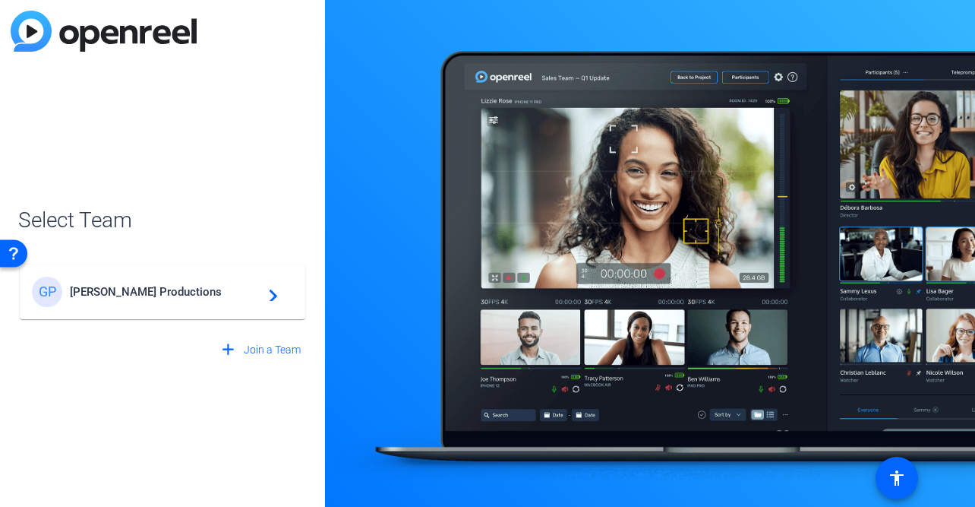
click at [146, 285] on span "Getzels Gordon Productions" at bounding box center [165, 292] width 190 height 14
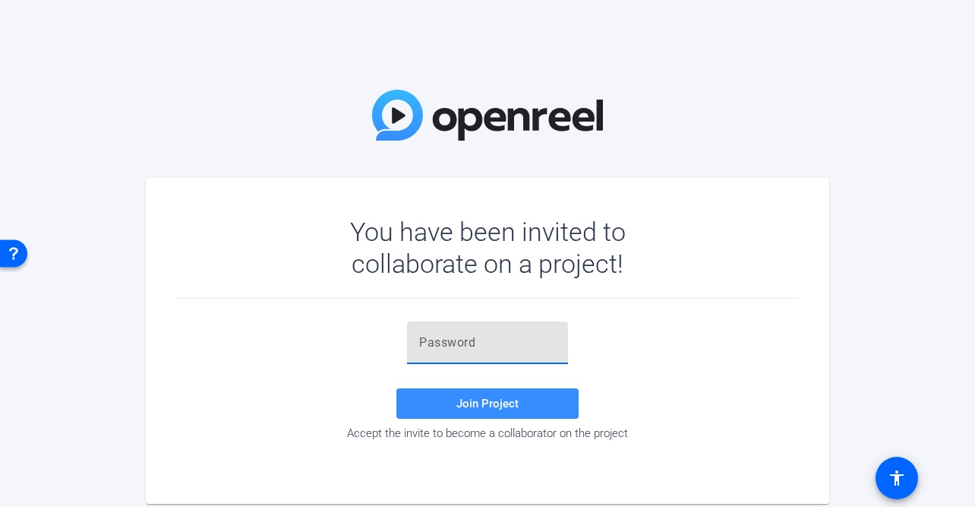
click at [473, 335] on input "text" at bounding box center [487, 342] width 137 height 18
paste input "jUg-&["
type input "jUg-&["
click at [462, 392] on span at bounding box center [488, 403] width 182 height 36
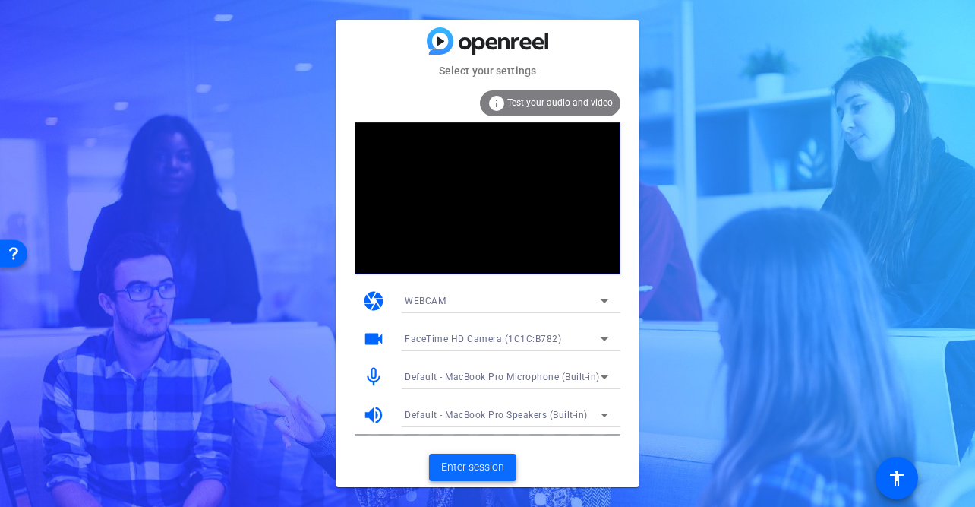
click at [463, 465] on span "Enter session" at bounding box center [472, 467] width 63 height 16
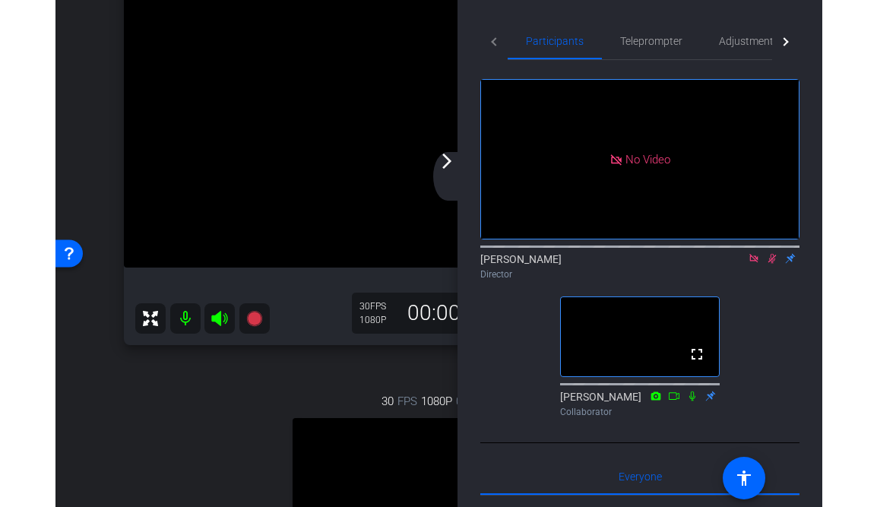
scroll to position [149, 0]
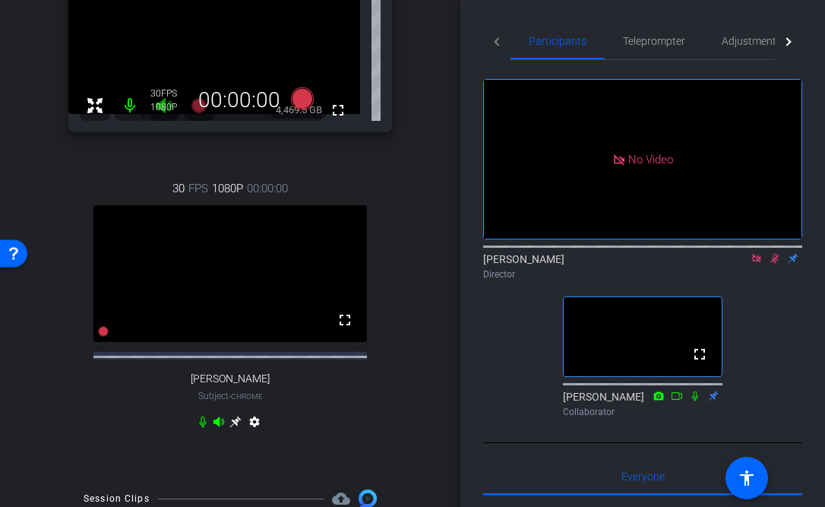
click at [496, 42] on mat-tab-header "Participants Teleprompter Adjustments Live" at bounding box center [642, 41] width 319 height 37
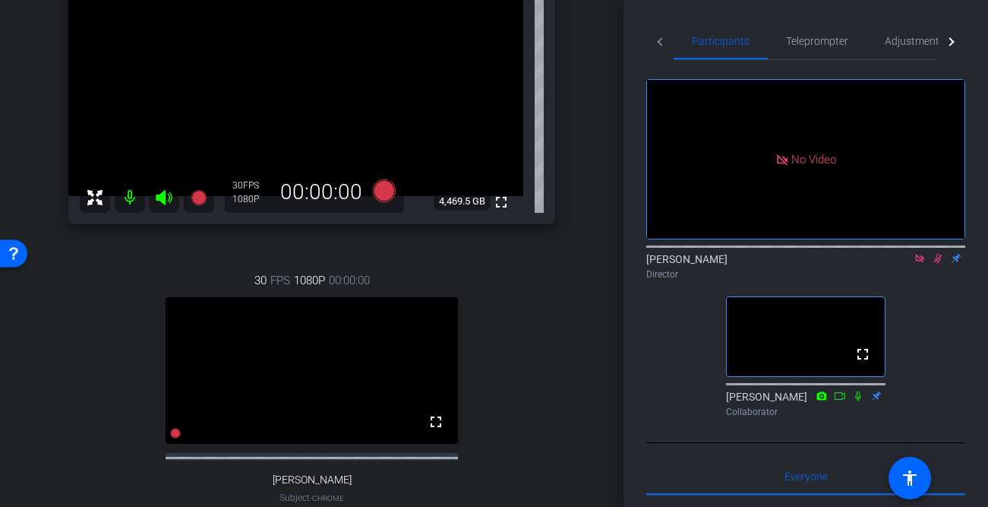
click at [659, 42] on mat-tab-header "Participants Teleprompter Adjustments Live" at bounding box center [805, 41] width 319 height 37
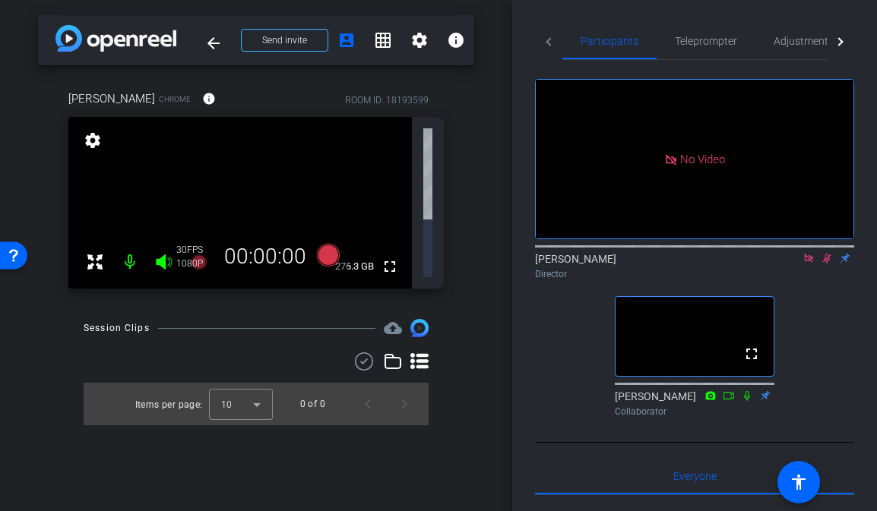
scroll to position [0, 0]
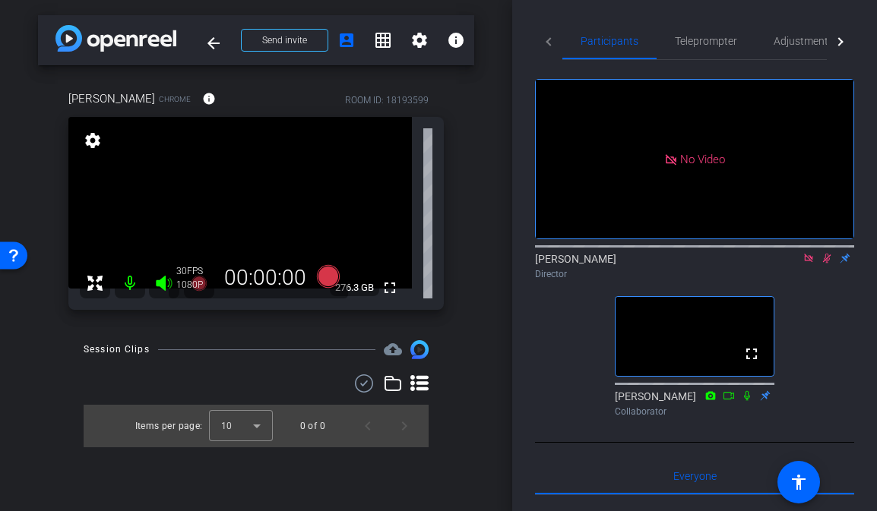
click at [463, 94] on div "[PERSON_NAME] Chrome info ROOM ID: 18193599 fullscreen settings 276.3 GB 30 FPS…" at bounding box center [256, 195] width 436 height 260
click at [816, 52] on span "Adjustments" at bounding box center [803, 41] width 60 height 36
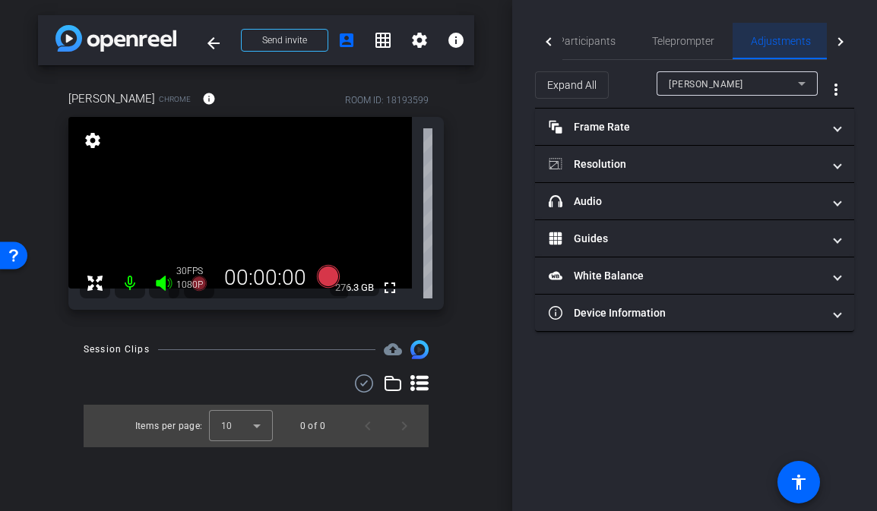
click at [794, 44] on span "Adjustments" at bounding box center [781, 41] width 60 height 11
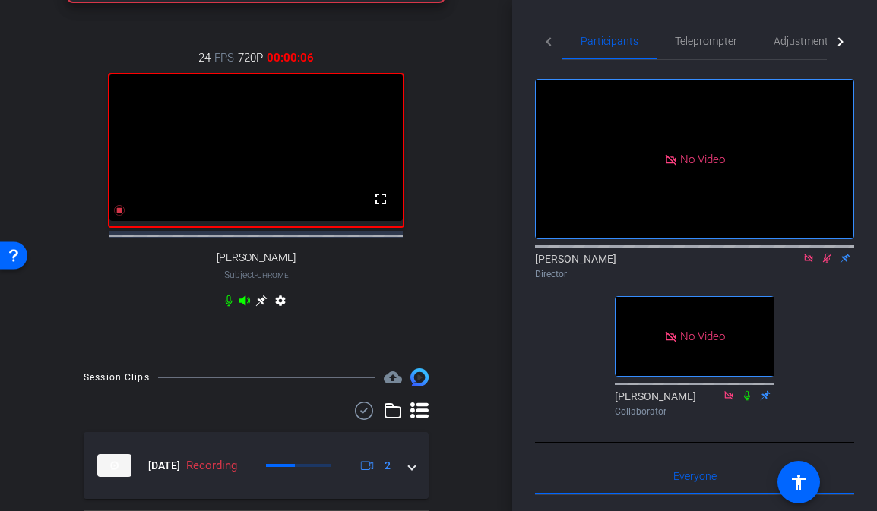
scroll to position [362, 0]
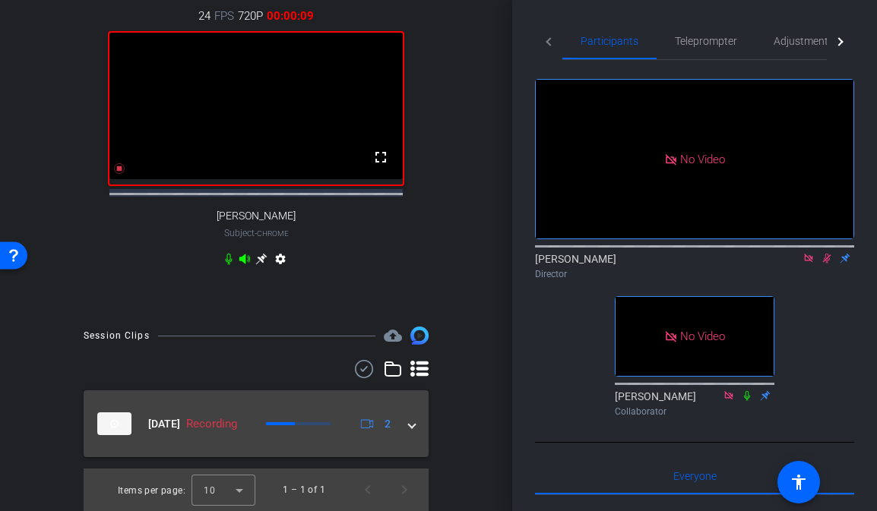
click at [413, 423] on span at bounding box center [412, 424] width 6 height 16
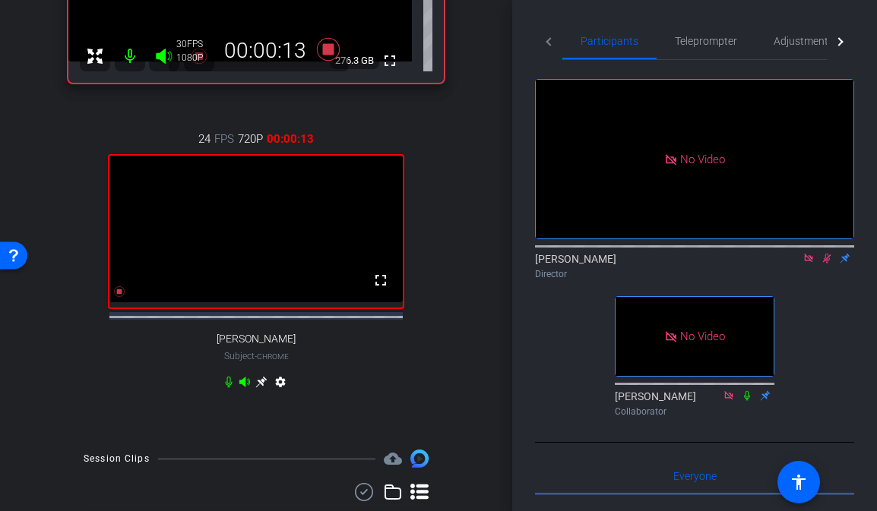
scroll to position [143, 0]
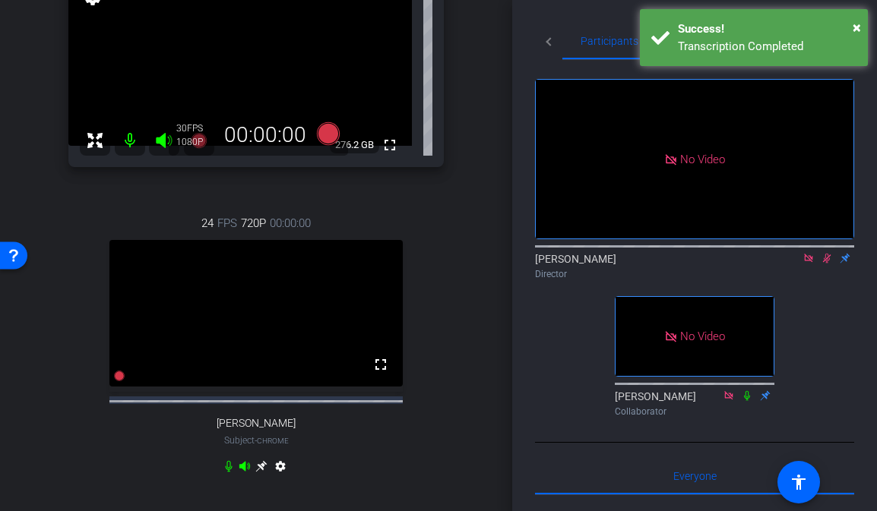
click at [798, 45] on div "Transcription Completed" at bounding box center [767, 46] width 179 height 17
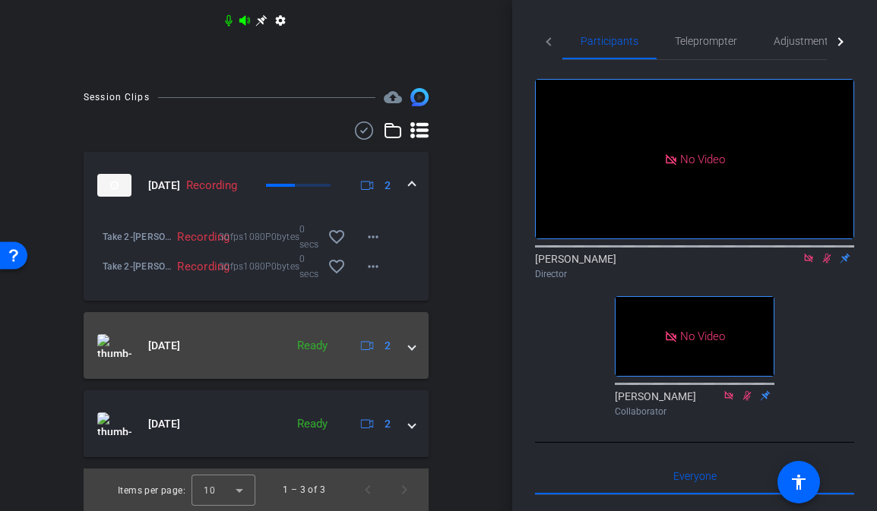
scroll to position [600, 0]
click at [413, 346] on span at bounding box center [412, 346] width 6 height 16
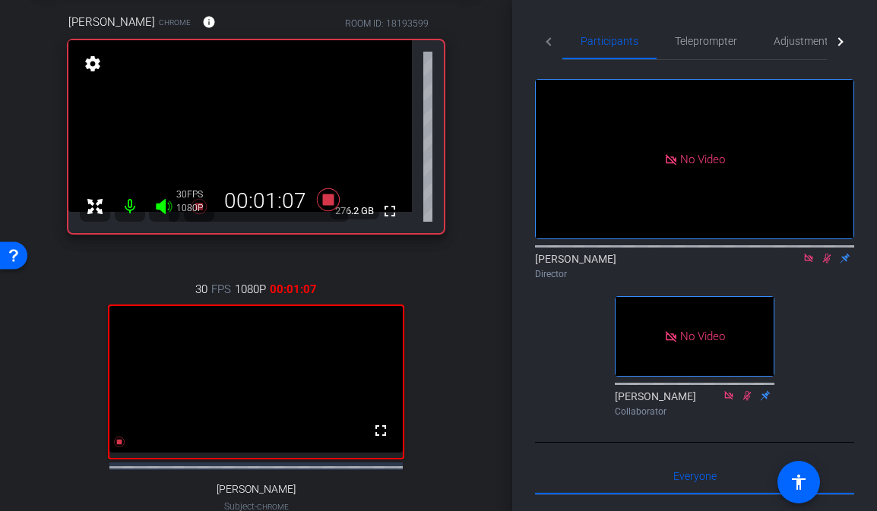
scroll to position [87, 0]
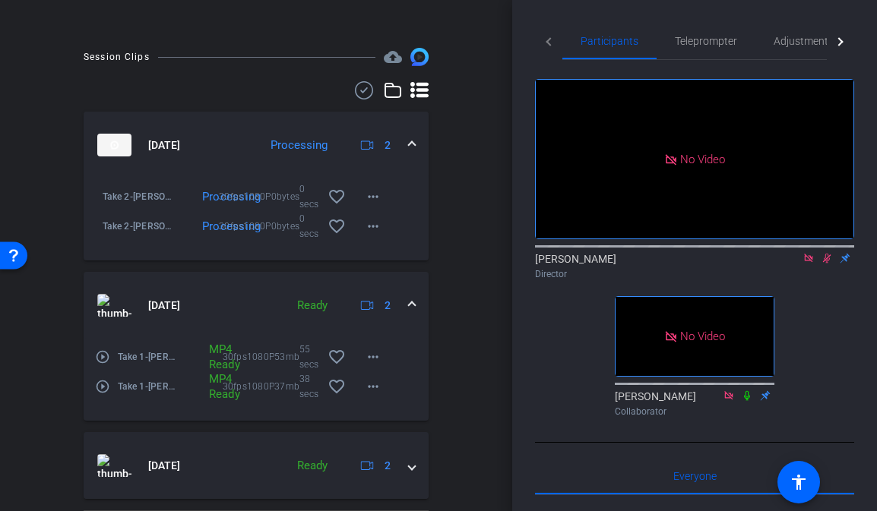
click at [417, 318] on mat-expansion-panel-header "[DATE] Ready 2" at bounding box center [256, 305] width 345 height 67
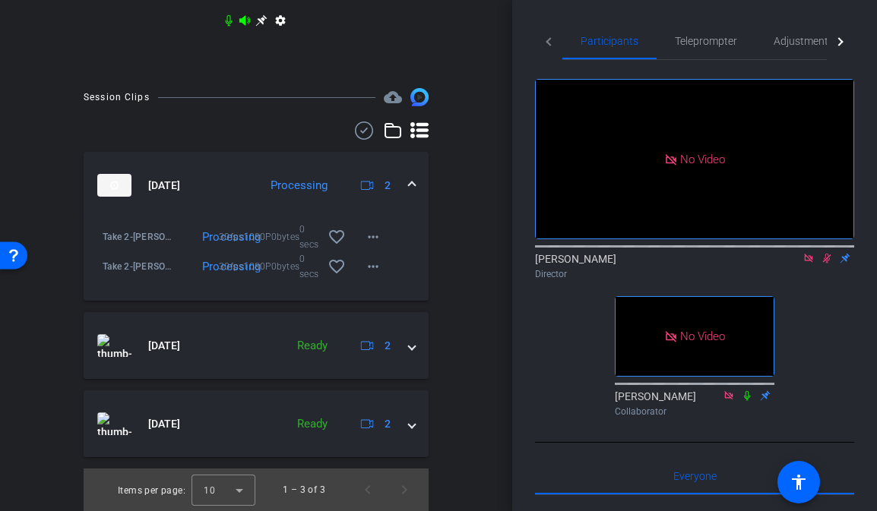
scroll to position [603, 0]
click at [413, 185] on span at bounding box center [412, 186] width 6 height 16
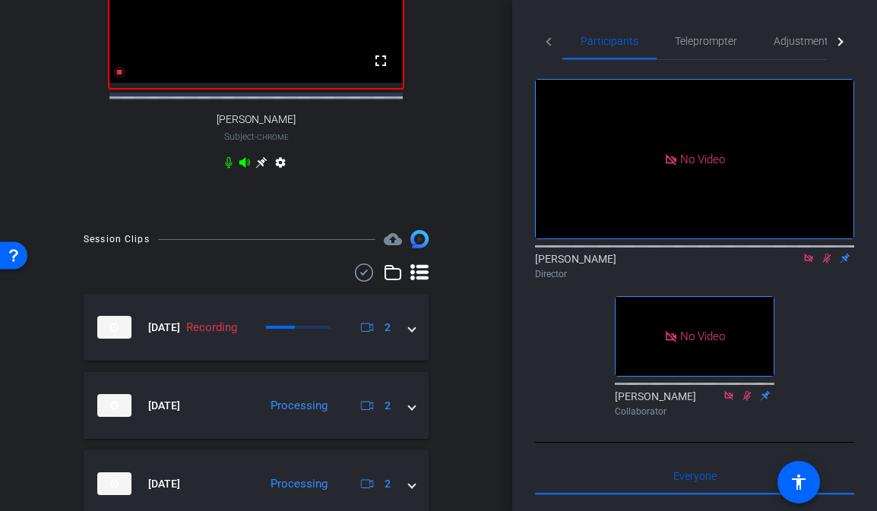
scroll to position [449, 0]
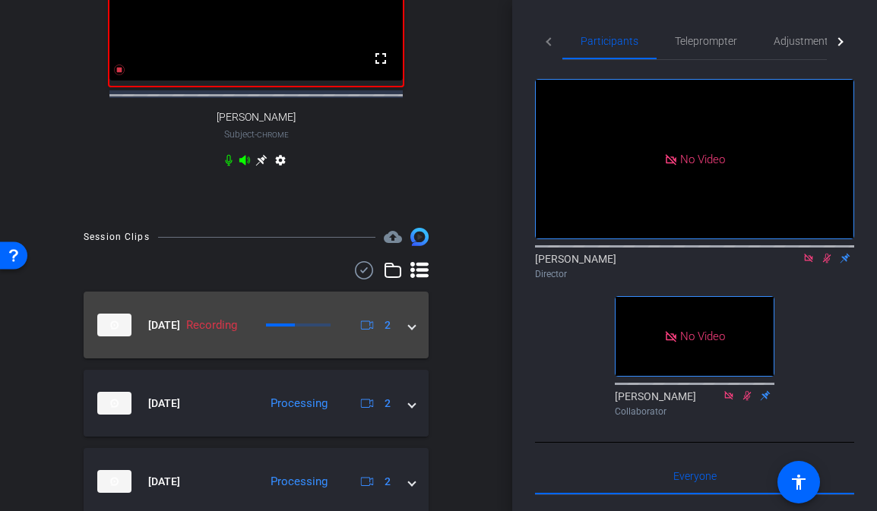
click at [404, 337] on div "[DATE] Recording 2" at bounding box center [252, 325] width 311 height 23
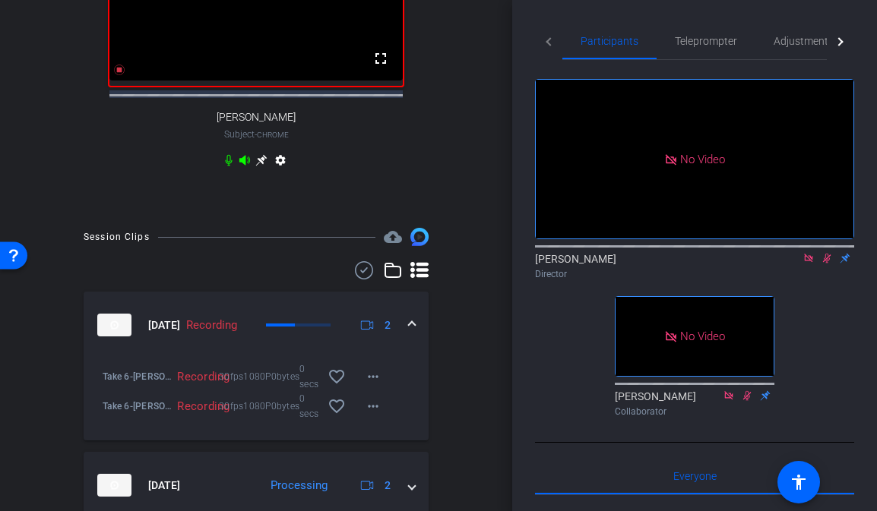
click at [417, 330] on mat-expansion-panel-header "[DATE] Recording 2" at bounding box center [256, 325] width 345 height 67
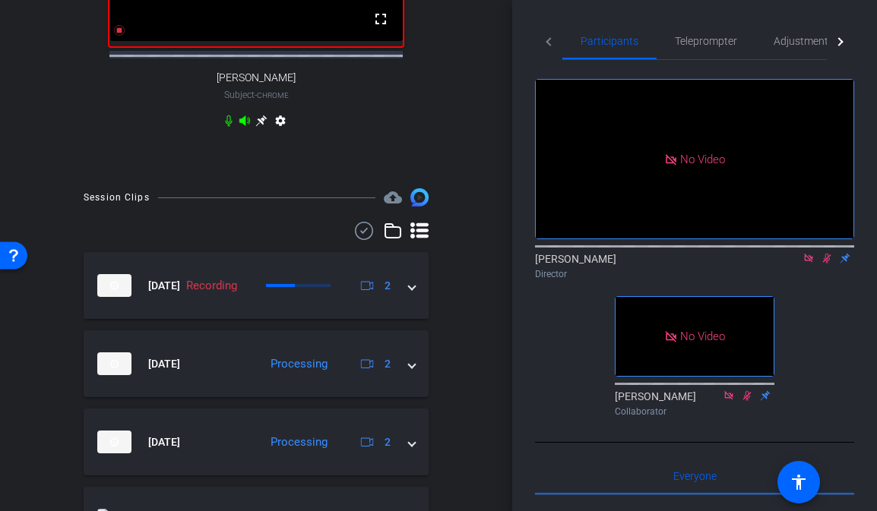
scroll to position [490, 0]
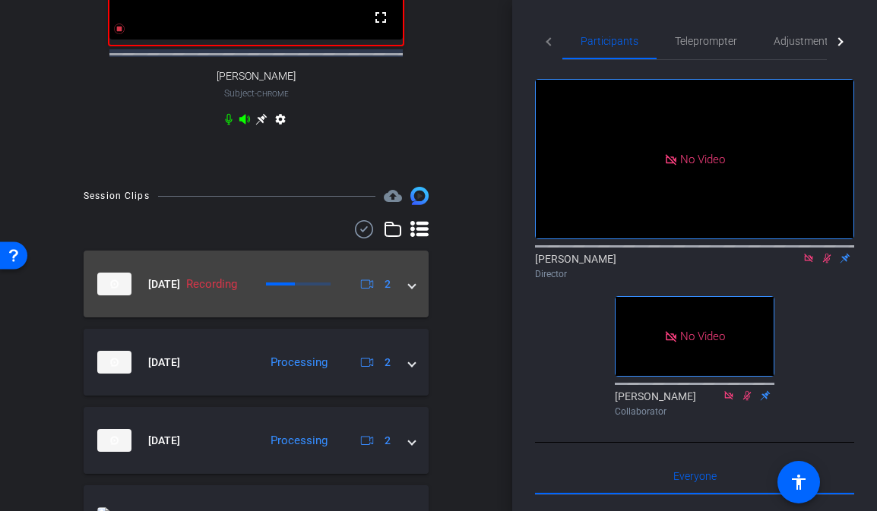
click at [407, 294] on div "[DATE] Recording 2" at bounding box center [252, 284] width 311 height 23
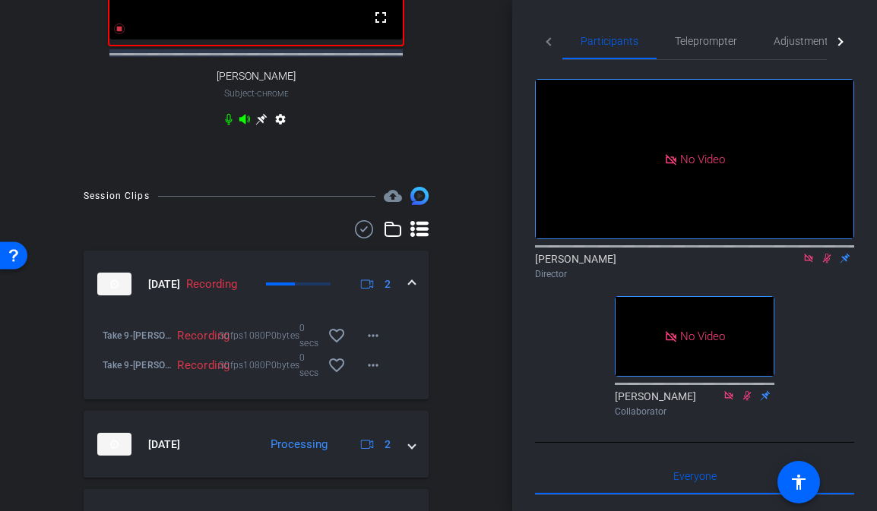
click at [414, 289] on span at bounding box center [412, 285] width 6 height 16
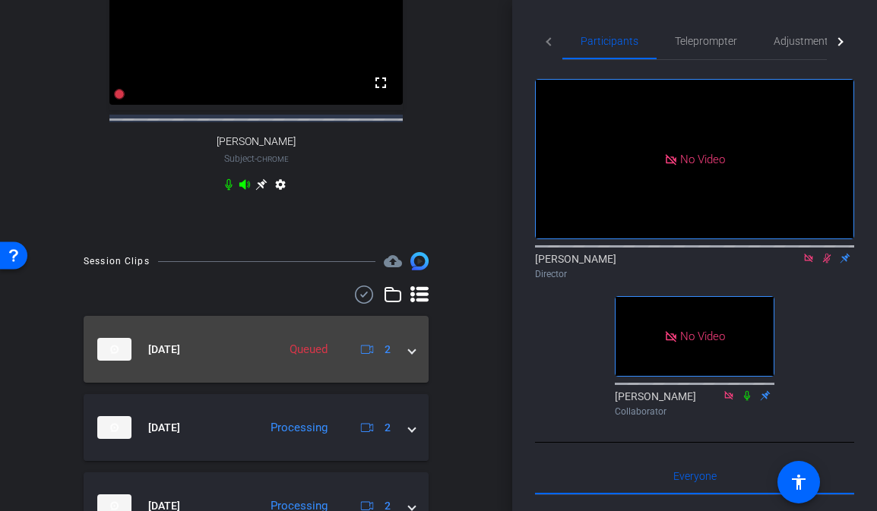
scroll to position [425, 0]
click at [414, 357] on span at bounding box center [412, 349] width 6 height 16
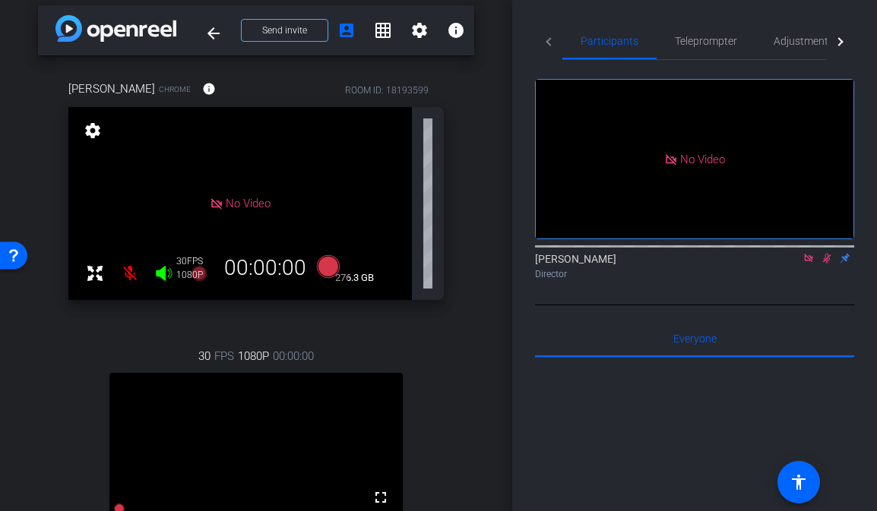
scroll to position [0, 0]
